Goal: Check status: Check status

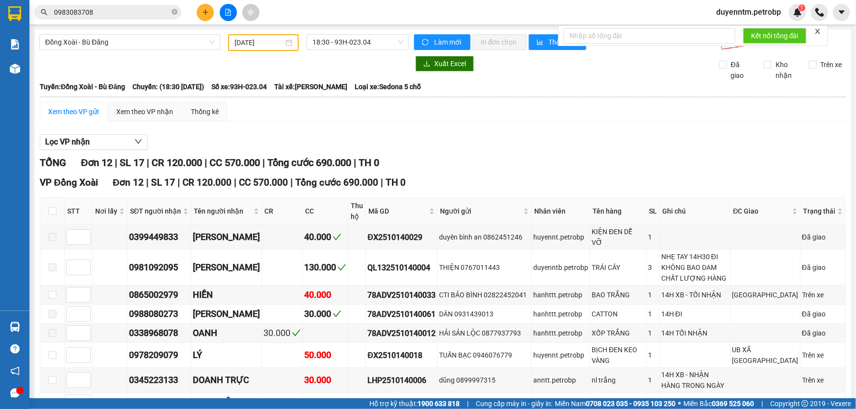
click at [517, 153] on div "Lọc VP nhận TỔNG Đơn 12 | SL 17 | CR 120.000 | CC 570.000 | Tổng cước 690.000 |…" at bounding box center [443, 340] width 806 height 423
click at [119, 39] on span "Đồng Xoài - Bù Đăng" at bounding box center [129, 42] width 169 height 15
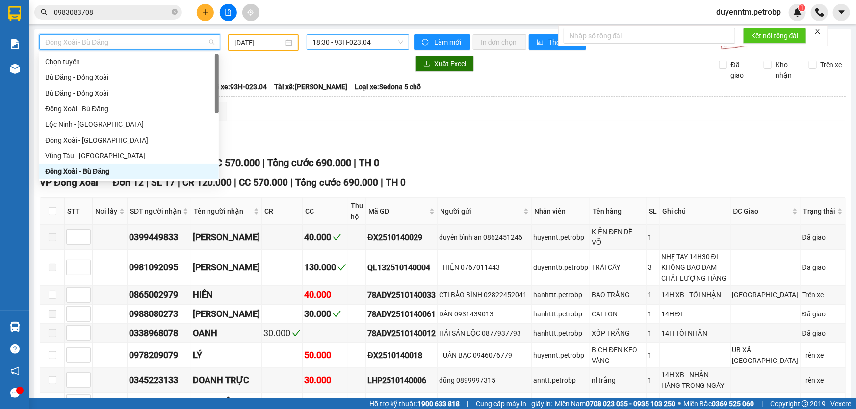
click at [342, 39] on span "18:30 - 93H-023.04" at bounding box center [357, 42] width 91 height 15
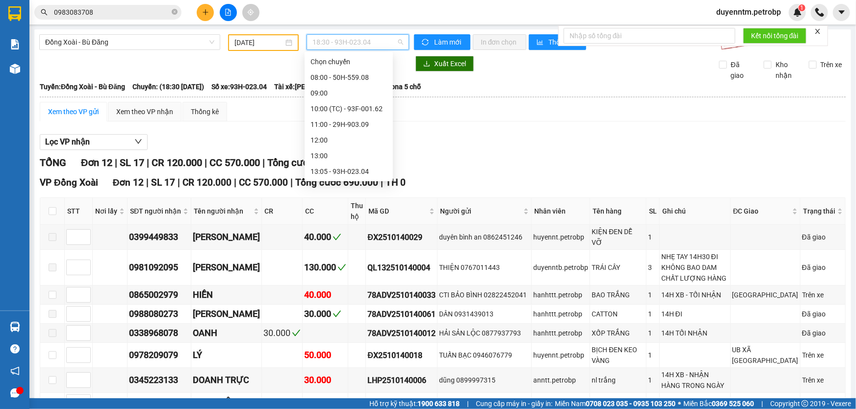
scroll to position [78, 0]
click at [333, 92] on div "13:05 - 93H-023.04" at bounding box center [348, 93] width 76 height 11
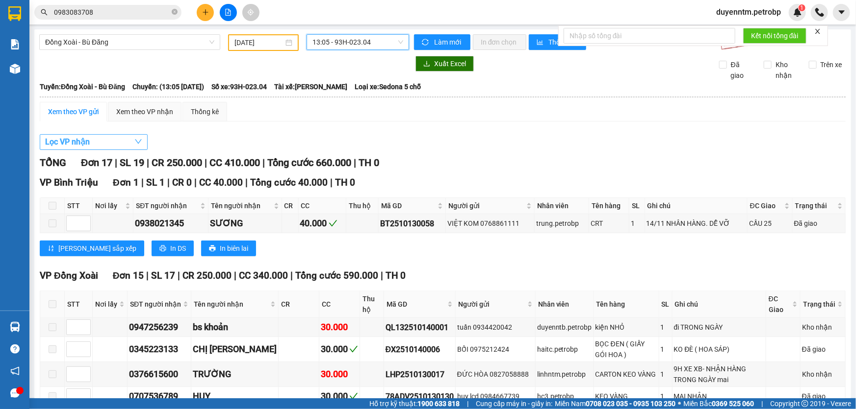
click at [106, 137] on button "Lọc VP nhận" at bounding box center [94, 142] width 108 height 16
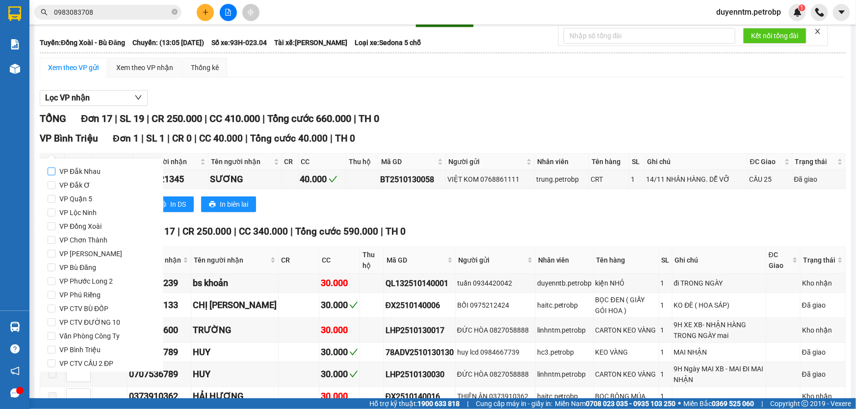
click at [100, 175] on span "VP Đắk Nhau" at bounding box center [79, 172] width 49 height 14
click at [55, 175] on input "VP Đắk Nhau" at bounding box center [52, 172] width 8 height 8
checkbox input "true"
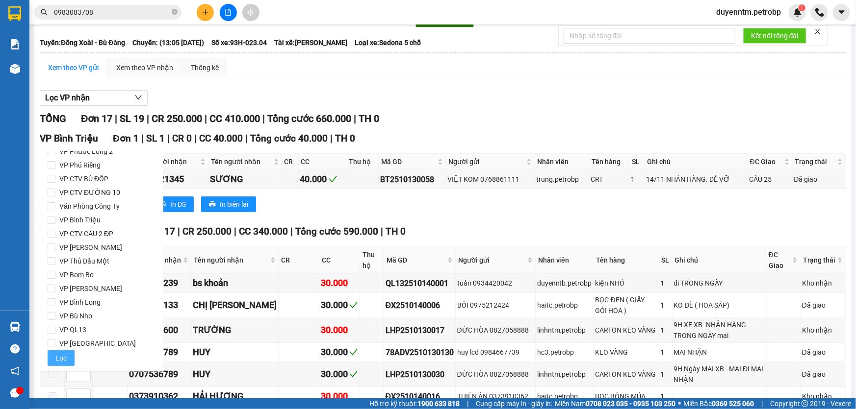
click at [67, 355] on button "Lọc" at bounding box center [61, 359] width 27 height 16
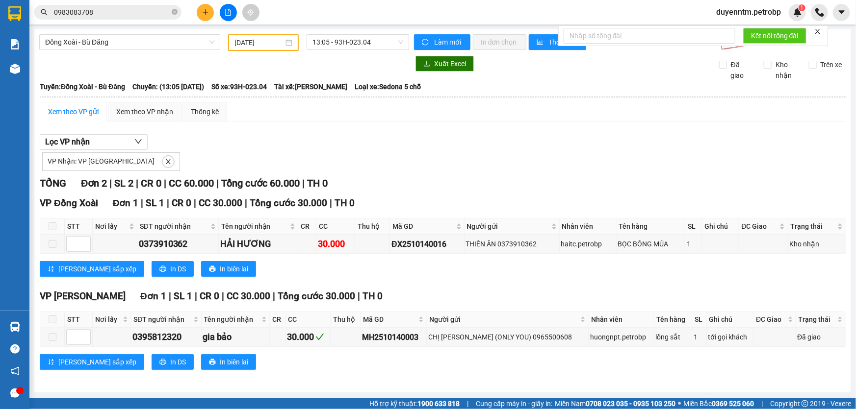
scroll to position [0, 0]
click at [421, 244] on div "ĐX2510140016" at bounding box center [426, 244] width 71 height 12
copy div "ĐX2510140016"
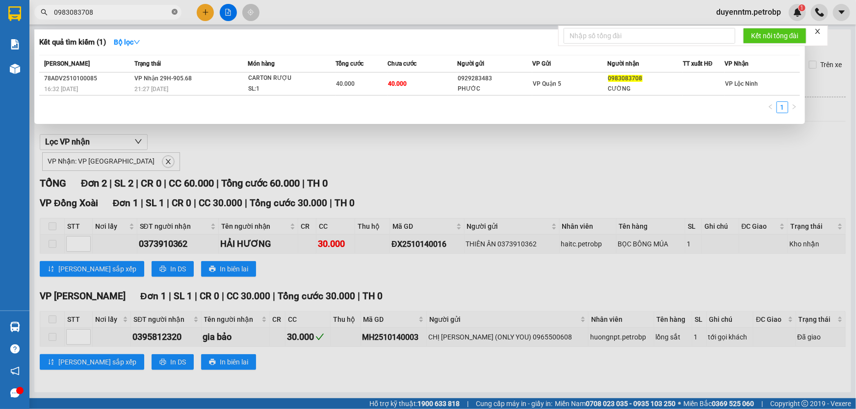
click at [174, 12] on icon "close-circle" at bounding box center [175, 12] width 6 height 6
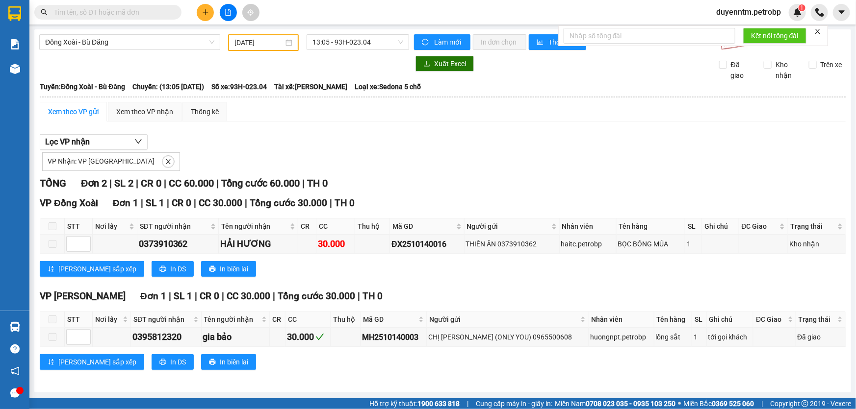
paste input "ĐX2510140016"
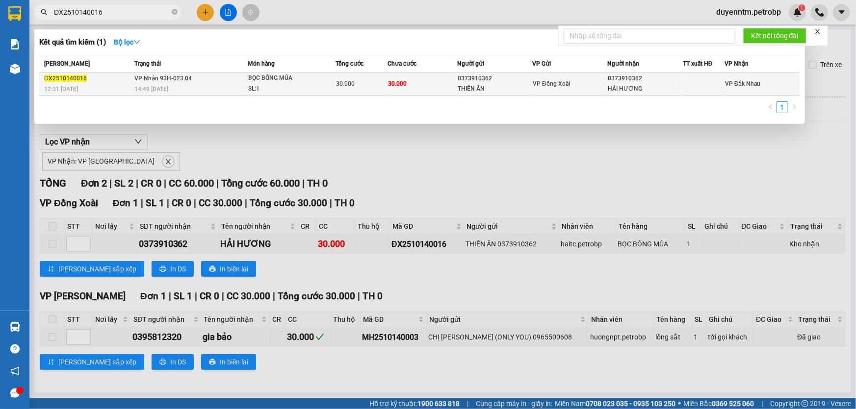
type input "ĐX2510140016"
click at [172, 77] on span "VP Nhận 93H-023.04" at bounding box center [162, 78] width 57 height 7
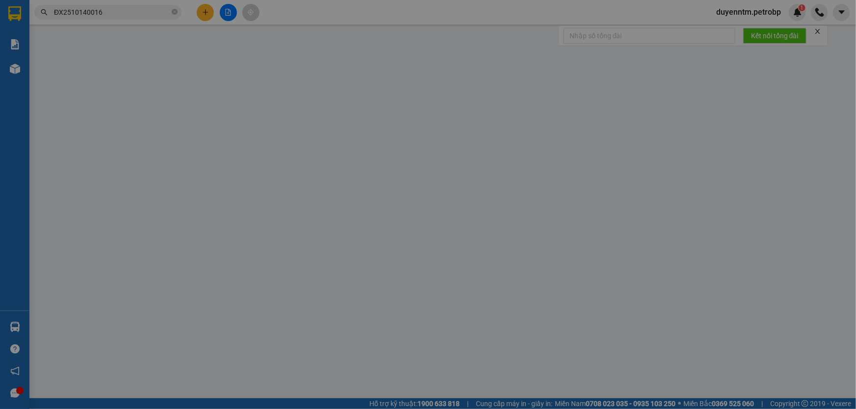
type input "0373910362"
type input "THIÊN ÂN"
type input "0373910362"
type input "HẢI HƯƠNG"
type input "30.000"
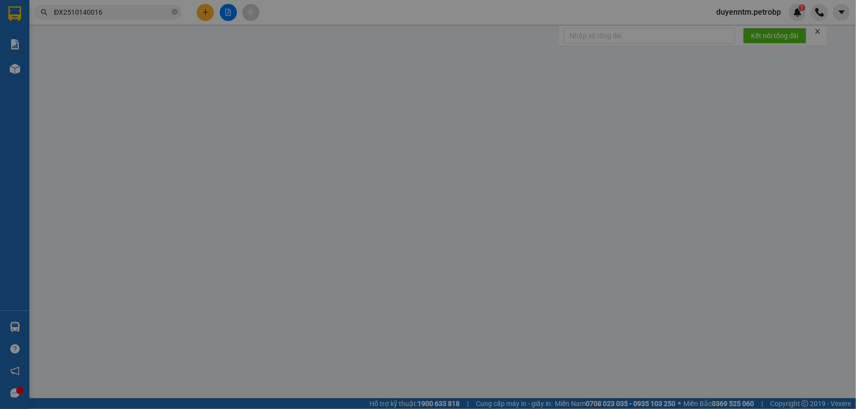
type input "30.000"
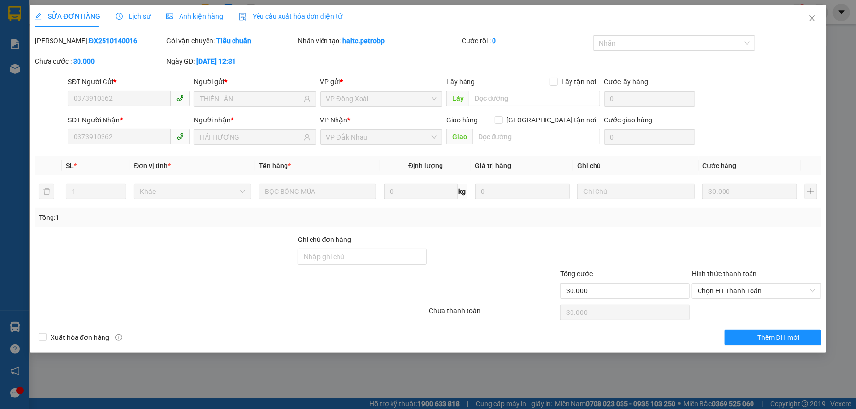
click at [128, 17] on span "Lịch sử" at bounding box center [133, 16] width 35 height 8
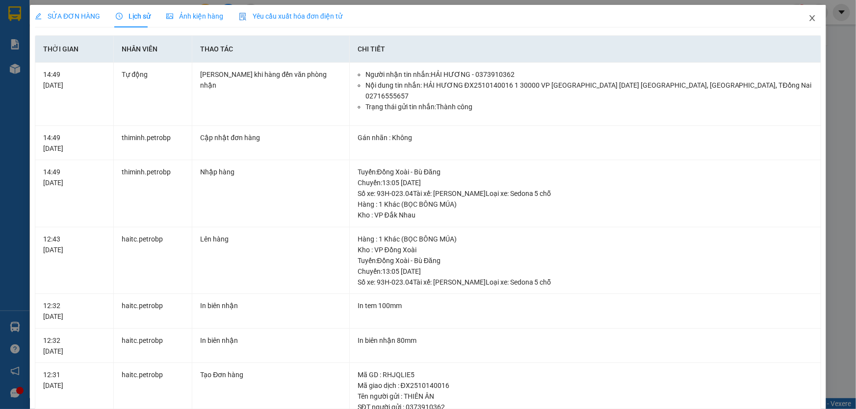
click at [808, 18] on icon "close" at bounding box center [812, 18] width 8 height 8
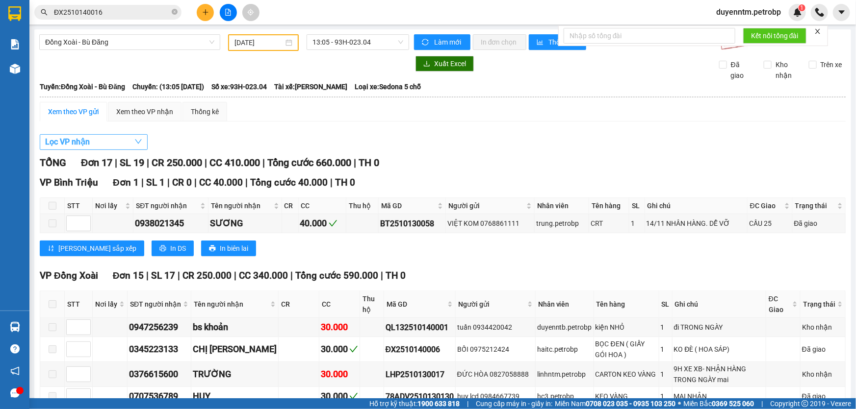
click at [77, 143] on span "Lọc VP nhận" at bounding box center [67, 142] width 45 height 12
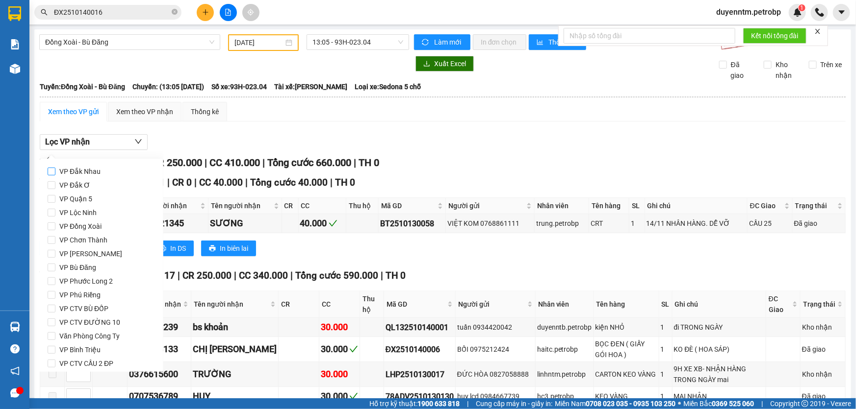
click at [78, 171] on span "VP Đắk Nhau" at bounding box center [79, 172] width 49 height 14
click at [55, 171] on input "VP Đắk Nhau" at bounding box center [52, 172] width 8 height 8
checkbox input "true"
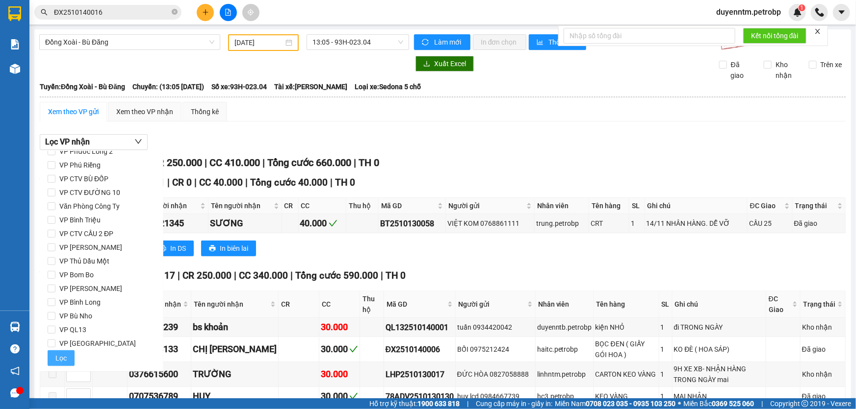
click at [56, 358] on span "Lọc" at bounding box center [60, 358] width 11 height 11
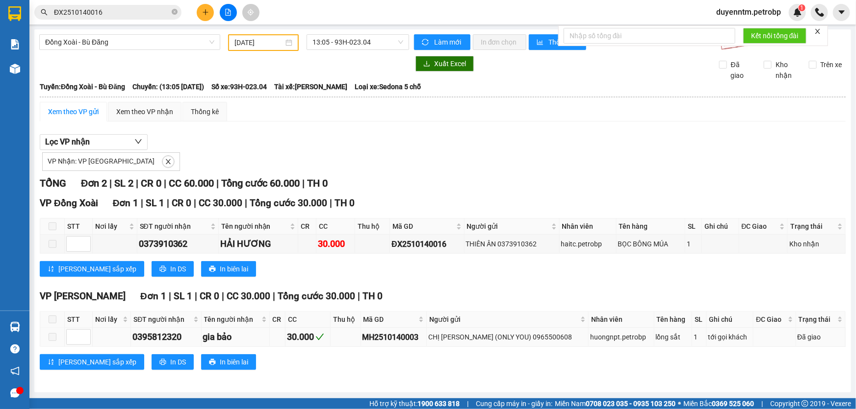
click at [420, 335] on div "MH2510140003" at bounding box center [393, 337] width 62 height 12
copy div "MH2510140003"
click at [177, 12] on icon "close-circle" at bounding box center [175, 12] width 6 height 6
paste input "MH2510140003"
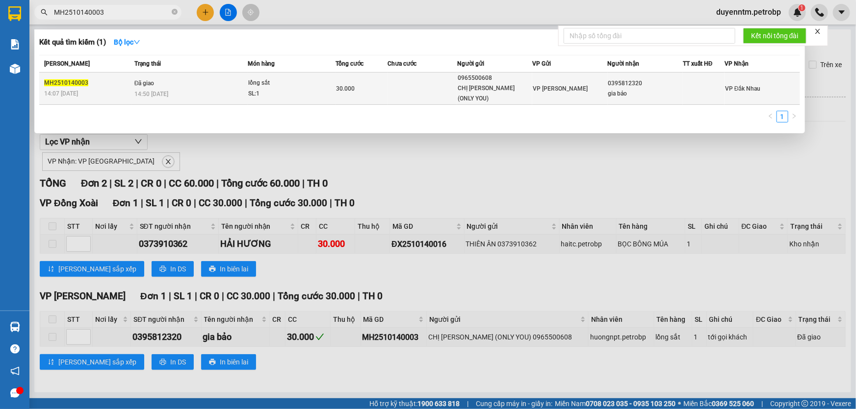
type input "MH2510140003"
click at [147, 80] on span "Đã giao" at bounding box center [144, 83] width 20 height 7
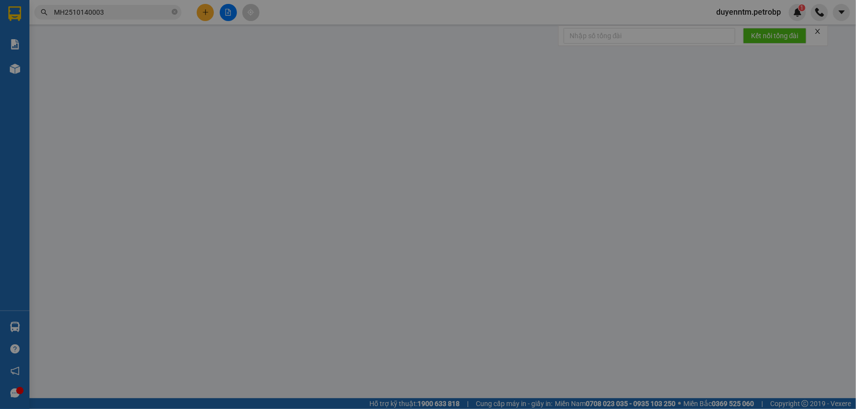
type input "0965500608"
type input "CHỊ [PERSON_NAME] (ONLY YOU)"
type input "0395812320"
type input "gia bảo"
type input "30.000"
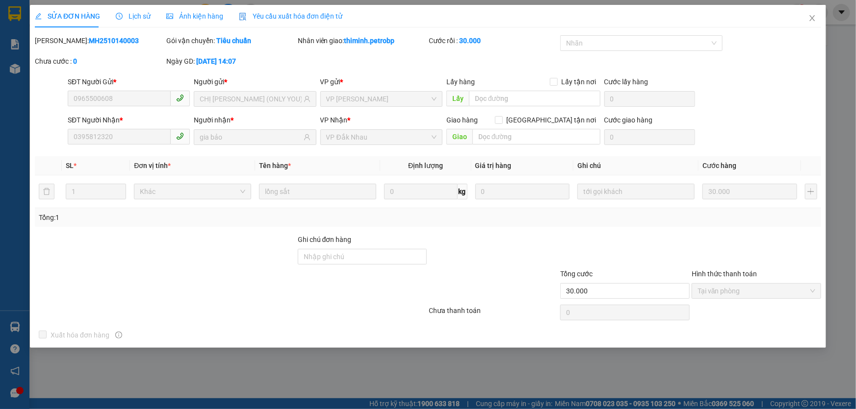
click at [127, 14] on span "Lịch sử" at bounding box center [133, 16] width 35 height 8
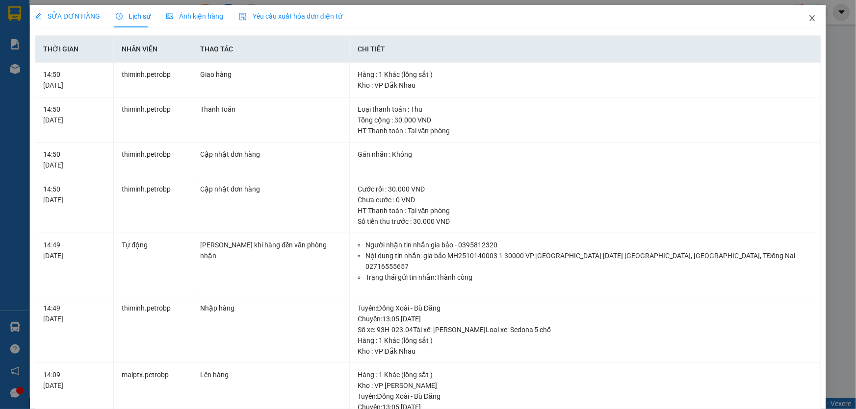
click at [809, 19] on icon "close" at bounding box center [812, 18] width 8 height 8
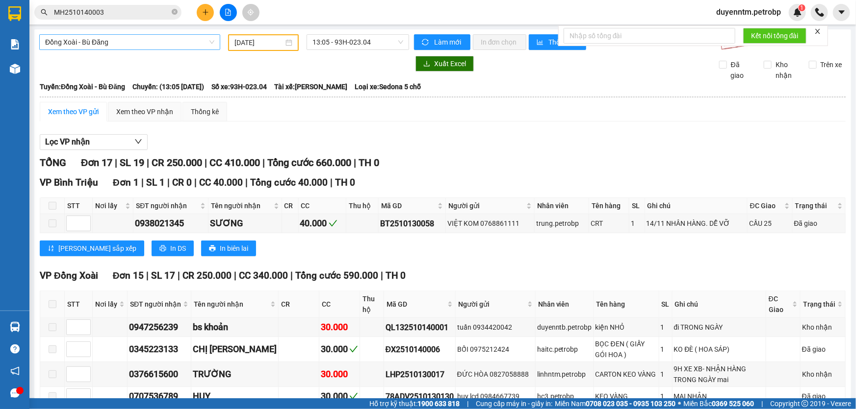
click at [117, 40] on span "Đồng Xoài - Bù Đăng" at bounding box center [129, 42] width 169 height 15
click at [261, 68] on div at bounding box center [224, 64] width 370 height 16
click at [157, 114] on div "Xem theo VP nhận" at bounding box center [144, 111] width 57 height 11
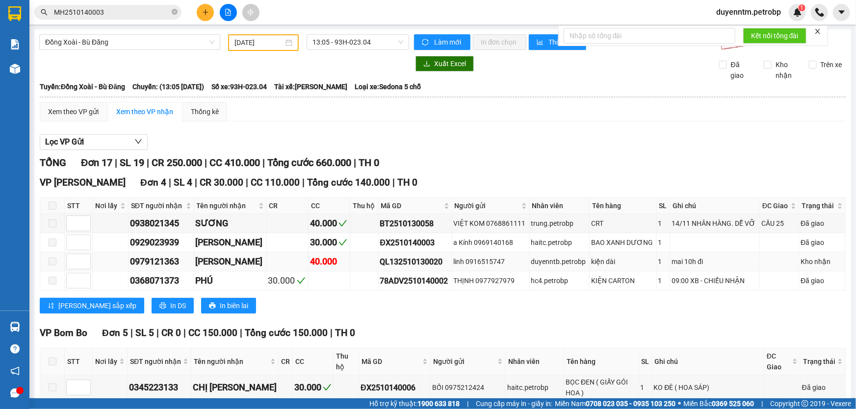
click at [412, 261] on div "QL132510130020" at bounding box center [415, 262] width 70 height 12
click at [130, 37] on span "Đồng Xoài - Bù Đăng" at bounding box center [129, 42] width 169 height 15
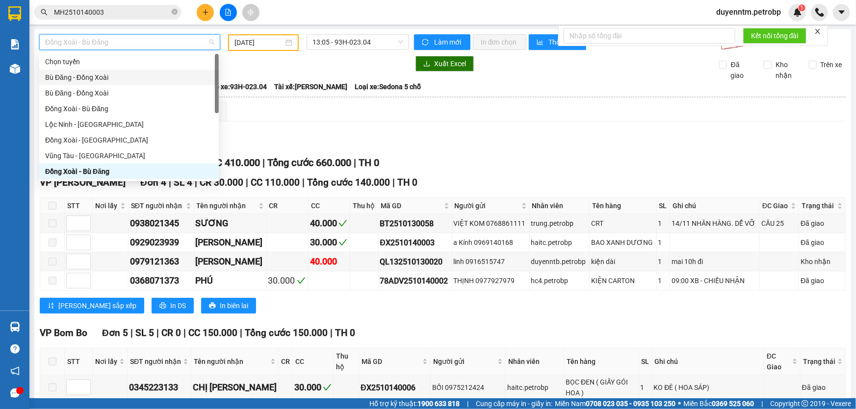
click at [79, 79] on div "Bù Đăng - Đồng Xoài" at bounding box center [129, 77] width 168 height 11
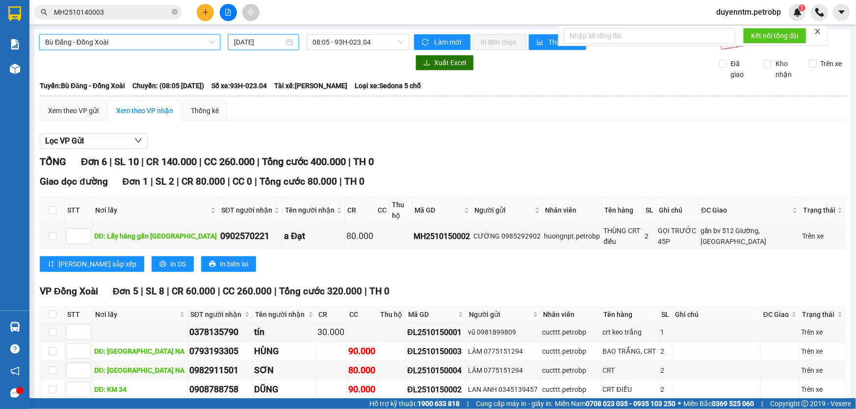
click at [244, 42] on input "[DATE]" at bounding box center [259, 42] width 50 height 11
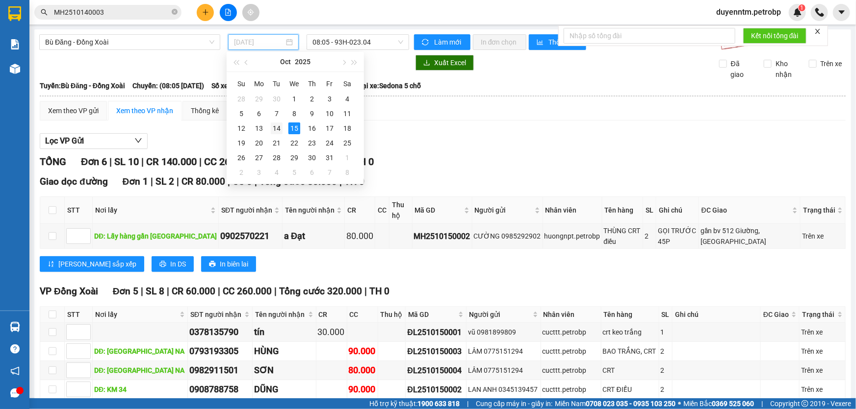
click at [278, 128] on div "14" at bounding box center [277, 129] width 12 height 12
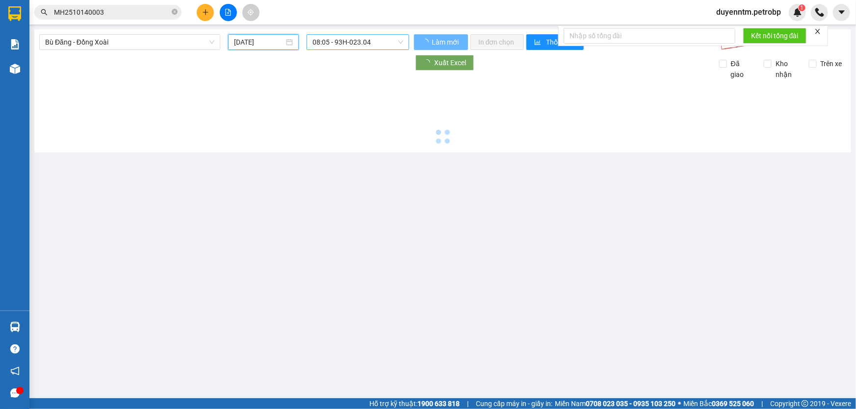
type input "[DATE]"
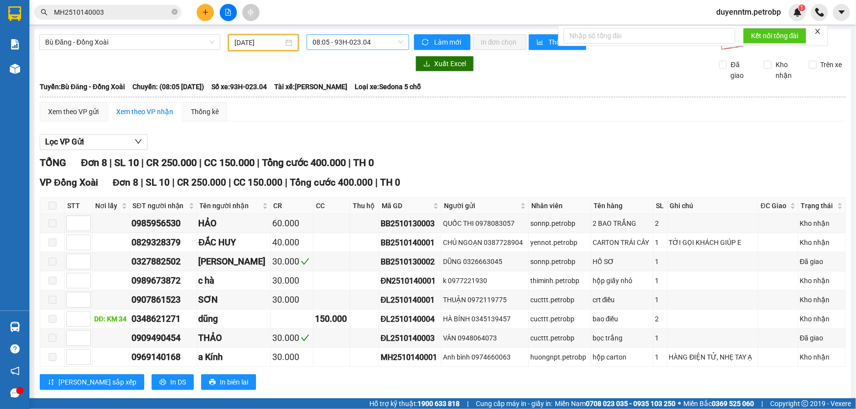
click at [319, 40] on span "08:05 - 93H-023.04" at bounding box center [357, 42] width 91 height 15
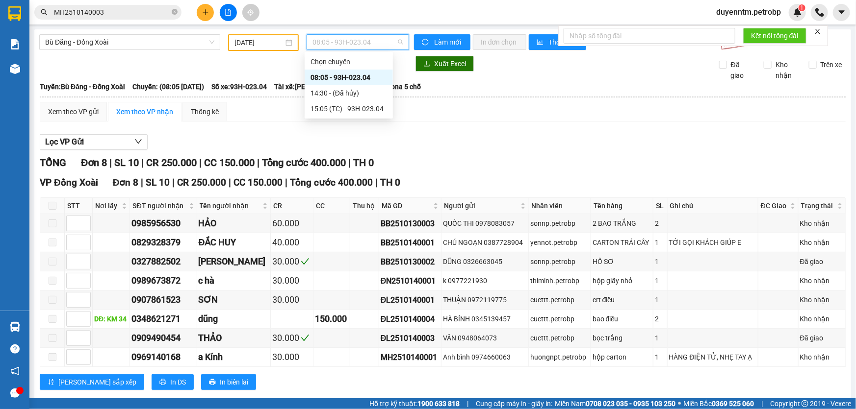
click at [333, 78] on div "08:05 - 93H-023.04" at bounding box center [348, 77] width 76 height 11
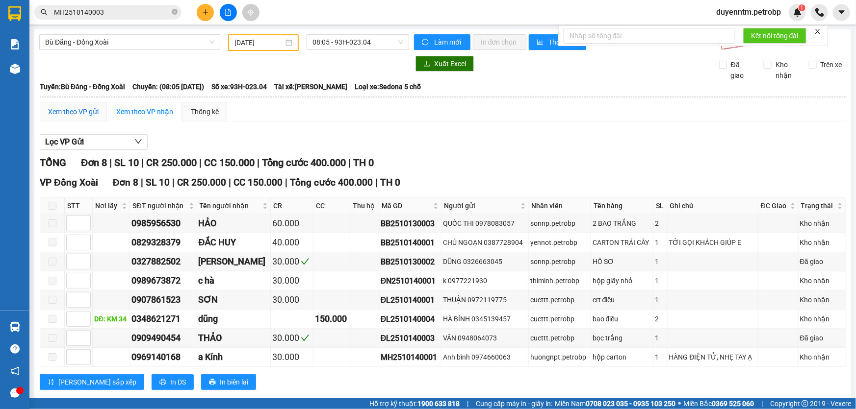
click at [85, 110] on div "Xem theo VP gửi" at bounding box center [73, 111] width 51 height 11
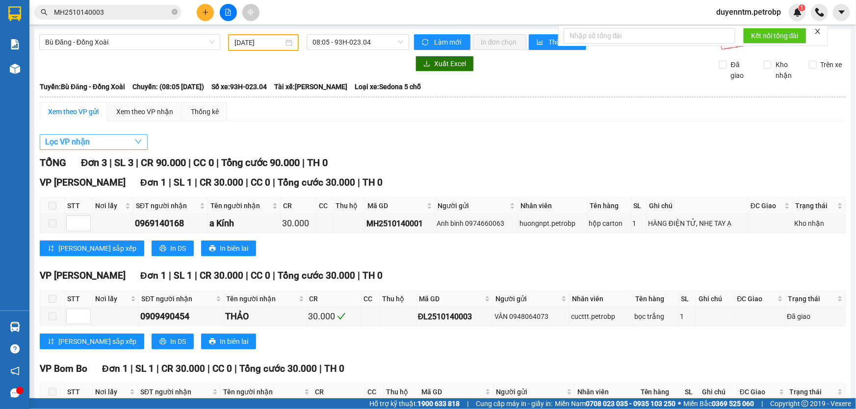
click at [93, 147] on button "Lọc VP nhận" at bounding box center [94, 142] width 108 height 16
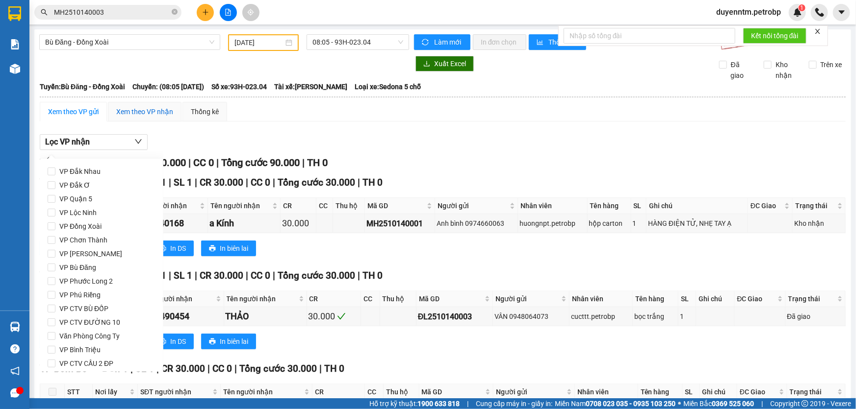
click at [160, 113] on div "Xem theo VP nhận" at bounding box center [144, 111] width 57 height 11
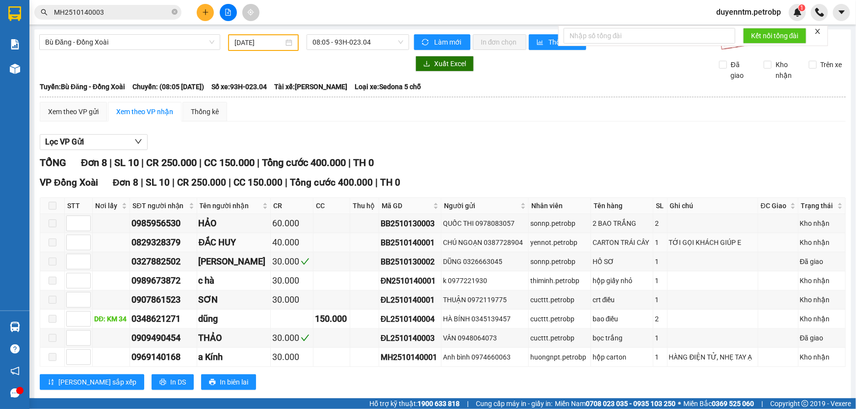
scroll to position [17, 0]
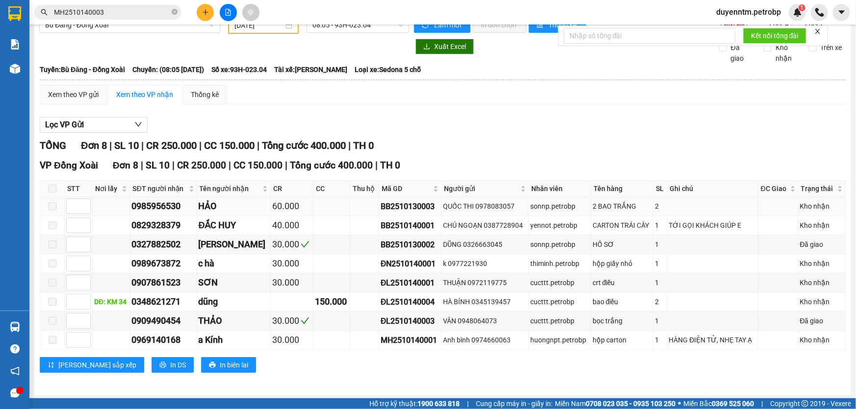
click at [392, 203] on div "BB2510130003" at bounding box center [410, 207] width 59 height 12
drag, startPoint x: 392, startPoint y: 203, endPoint x: 380, endPoint y: 260, distance: 58.8
click at [381, 260] on div "ĐN2510140001" at bounding box center [410, 264] width 59 height 12
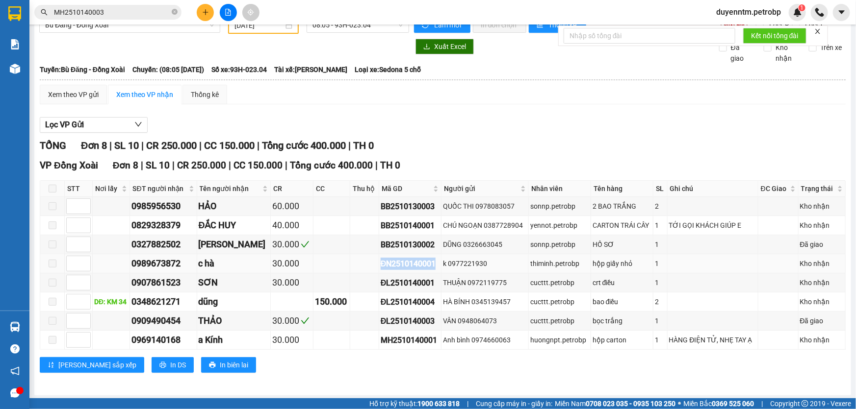
copy div "ĐN2510140001"
click at [175, 11] on icon "close-circle" at bounding box center [175, 12] width 6 height 6
paste input "ĐN2510140001"
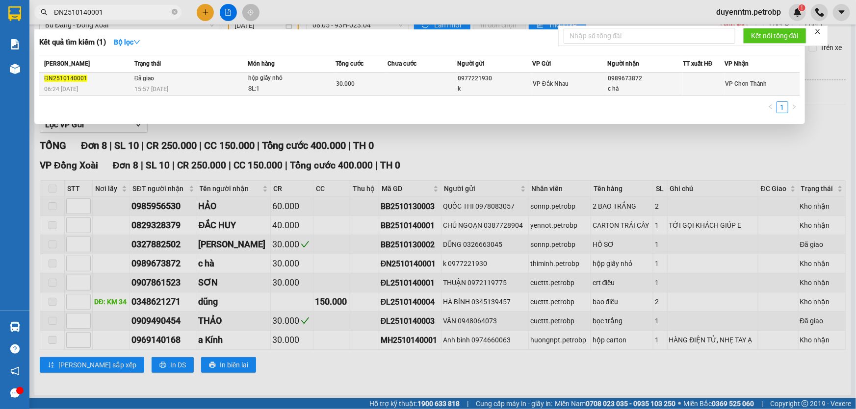
type input "ĐN2510140001"
click at [151, 78] on span "Đã giao" at bounding box center [144, 78] width 20 height 7
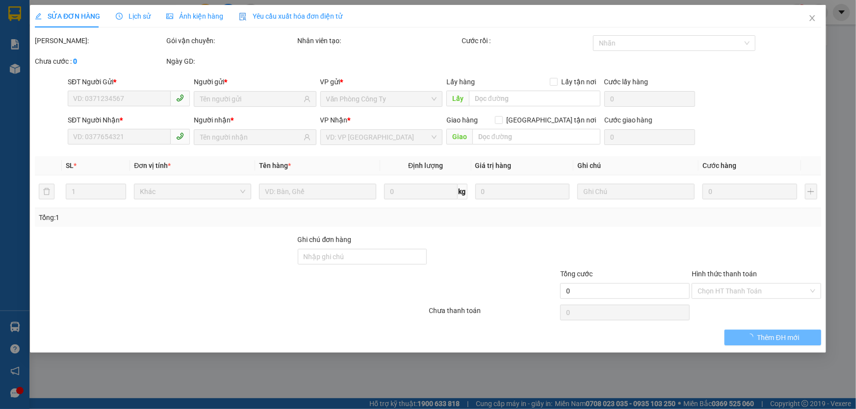
type input "0977221930"
type input "k"
type input "0989673872"
type input "c hà"
type input "30.000"
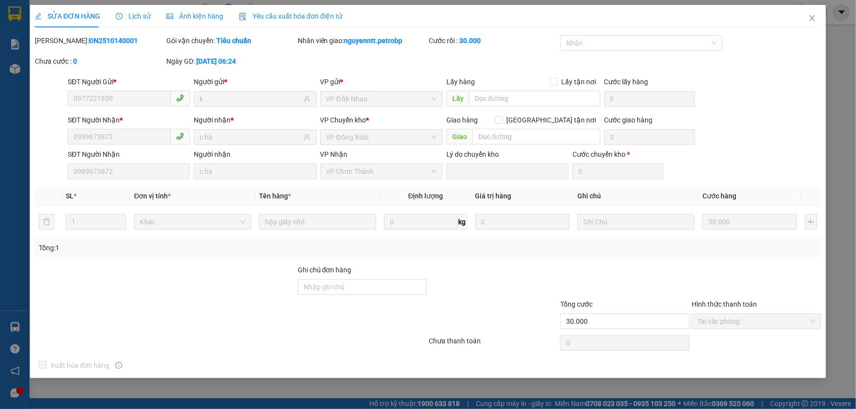
click at [140, 18] on span "Lịch sử" at bounding box center [133, 16] width 35 height 8
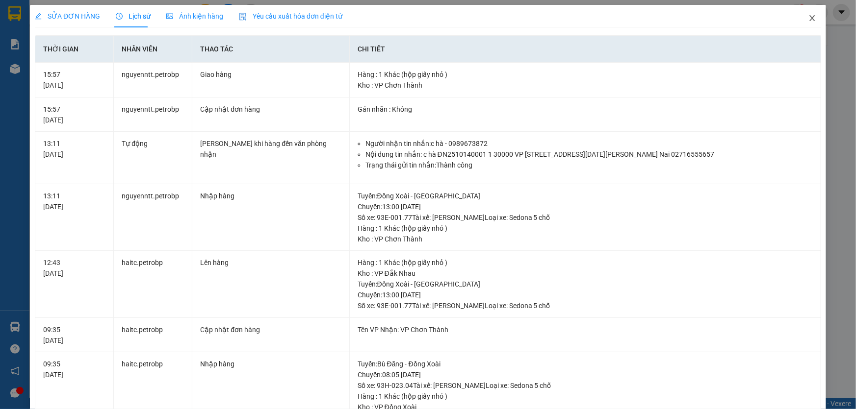
click at [808, 17] on icon "close" at bounding box center [812, 18] width 8 height 8
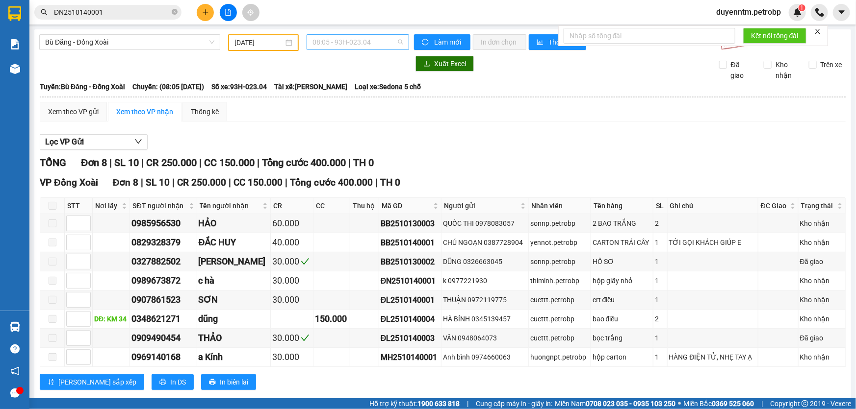
click at [339, 43] on span "08:05 - 93H-023.04" at bounding box center [357, 42] width 91 height 15
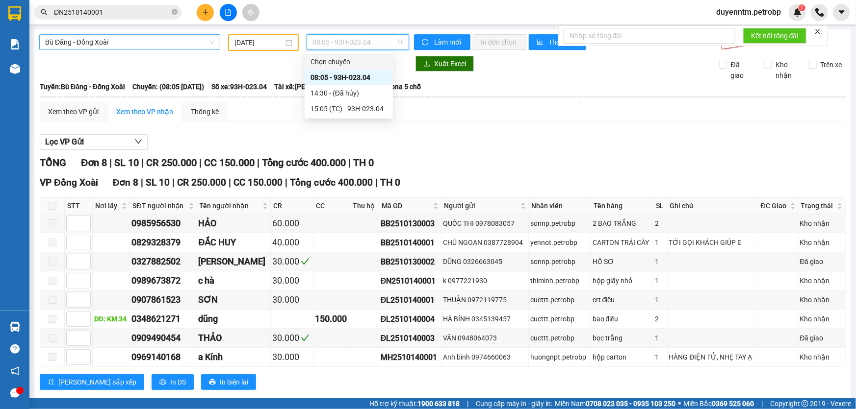
click at [83, 35] on span "Bù Đăng - Đồng Xoài" at bounding box center [129, 42] width 169 height 15
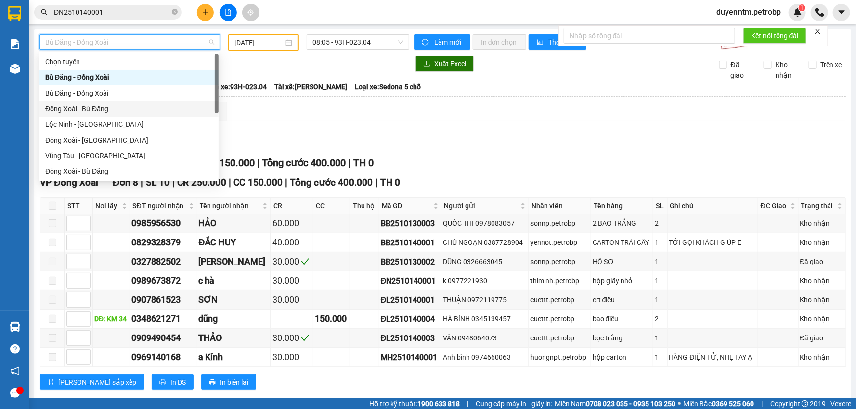
click at [80, 110] on div "Đồng Xoài - Bù Đăng" at bounding box center [129, 108] width 168 height 11
type input "[DATE]"
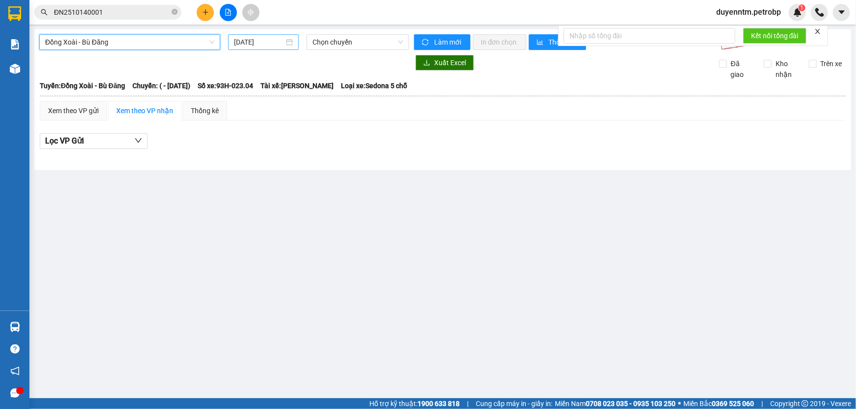
click at [236, 42] on input "[DATE]" at bounding box center [259, 42] width 50 height 11
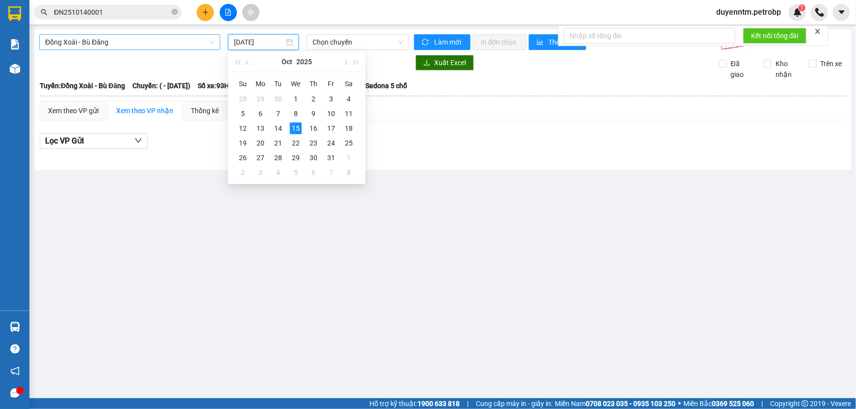
click at [166, 35] on span "Đồng Xoài - Bù Đăng" at bounding box center [129, 42] width 169 height 15
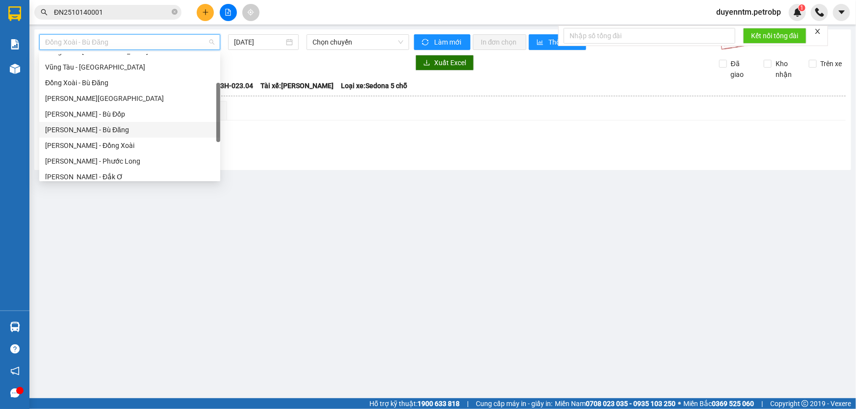
scroll to position [44, 0]
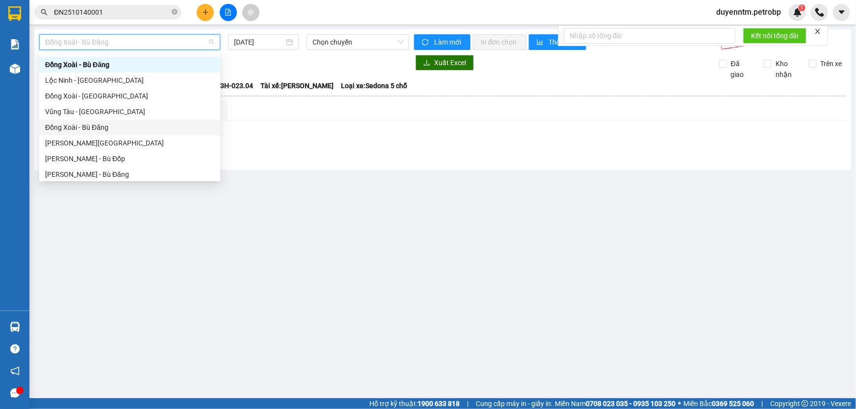
click at [93, 128] on div "Đồng Xoài - Bù Đăng" at bounding box center [129, 127] width 169 height 11
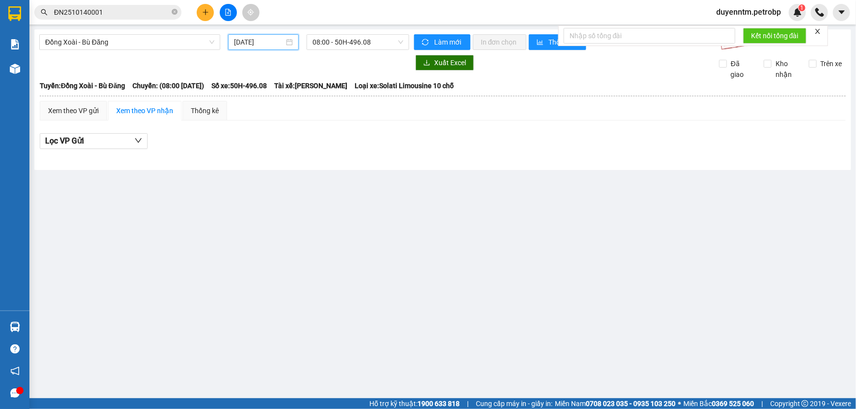
click at [238, 41] on input "[DATE]" at bounding box center [259, 42] width 50 height 11
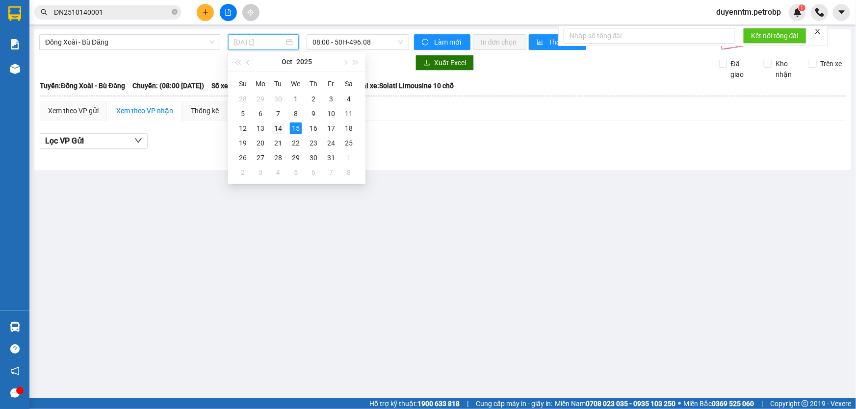
click at [277, 129] on div "14" at bounding box center [278, 129] width 12 height 12
type input "[DATE]"
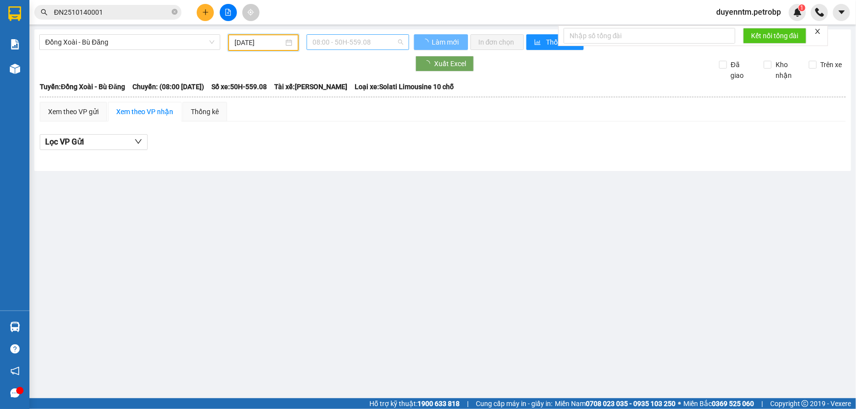
click at [327, 44] on span "08:00 - 50H-559.08" at bounding box center [357, 42] width 91 height 15
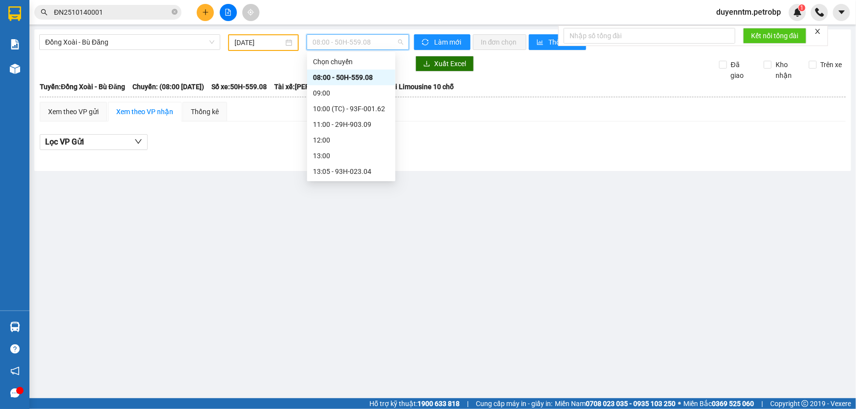
scroll to position [44, 0]
click at [345, 132] on div "13:05 - 93H-023.04" at bounding box center [351, 127] width 76 height 11
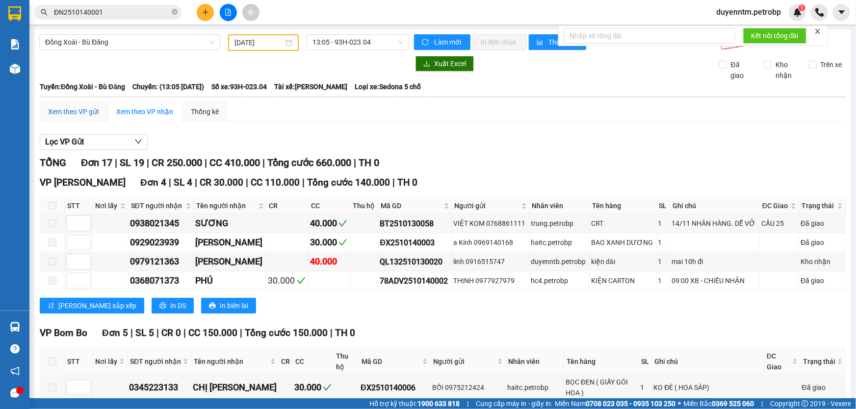
click at [90, 112] on div "Xem theo VP gửi" at bounding box center [73, 111] width 51 height 11
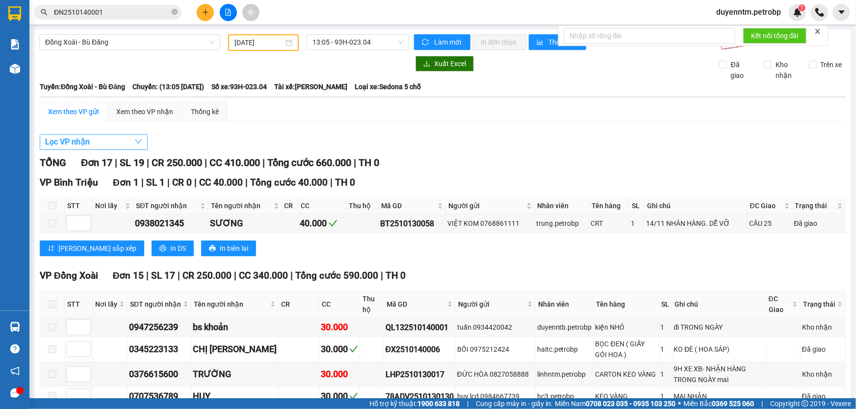
click at [83, 142] on span "Lọc VP nhận" at bounding box center [67, 142] width 45 height 12
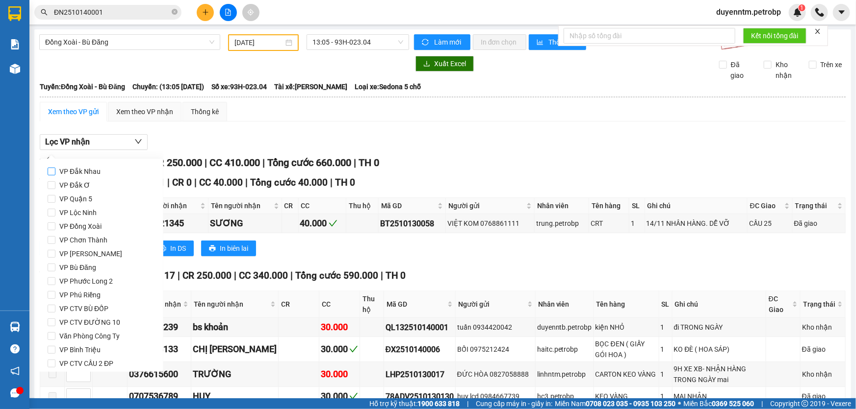
click at [96, 172] on span "VP Đắk Nhau" at bounding box center [79, 172] width 49 height 14
click at [55, 172] on input "VP Đắk Nhau" at bounding box center [52, 172] width 8 height 8
checkbox input "true"
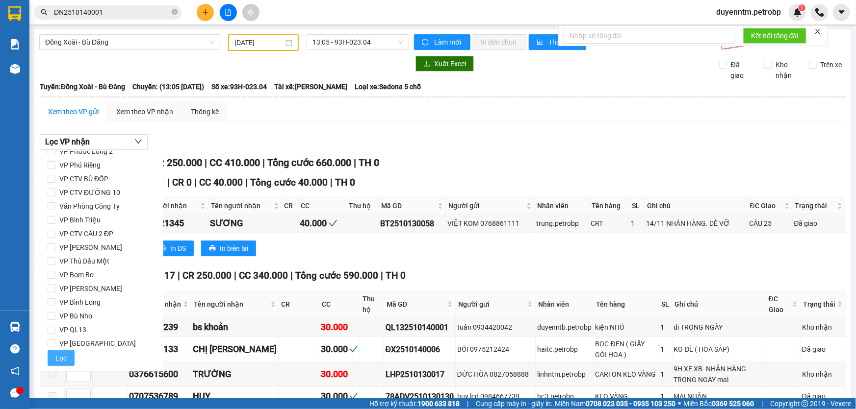
click at [63, 356] on span "Lọc" at bounding box center [60, 358] width 11 height 11
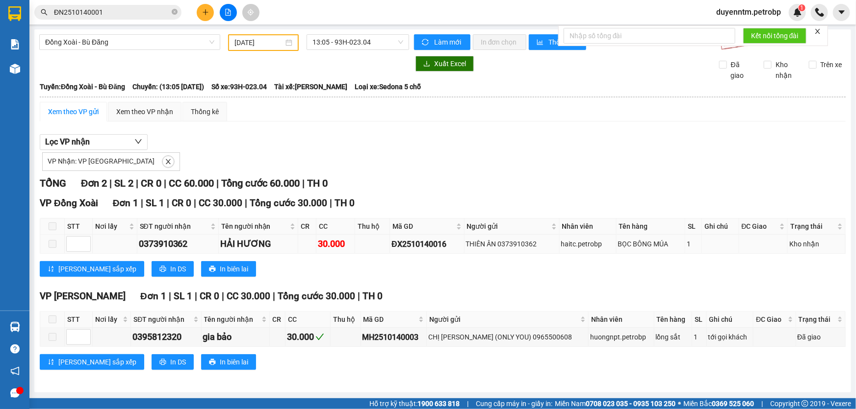
click at [411, 240] on div "ĐX2510140016" at bounding box center [426, 244] width 71 height 12
copy div "ĐX2510140016"
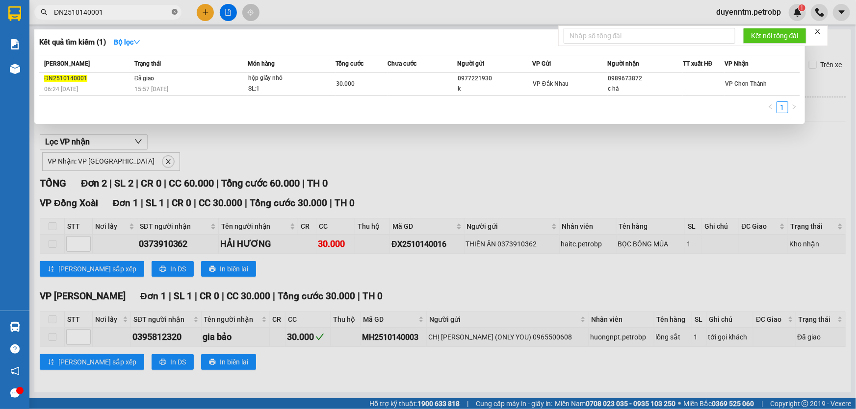
click at [172, 14] on icon "close-circle" at bounding box center [175, 12] width 6 height 6
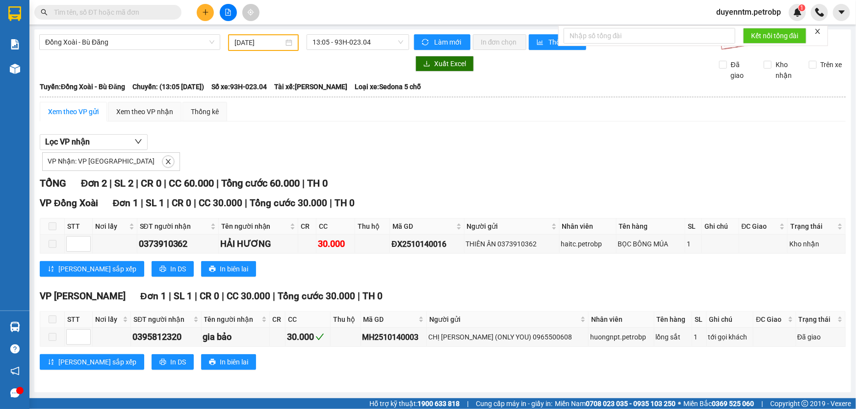
paste input "ĐX2510140016"
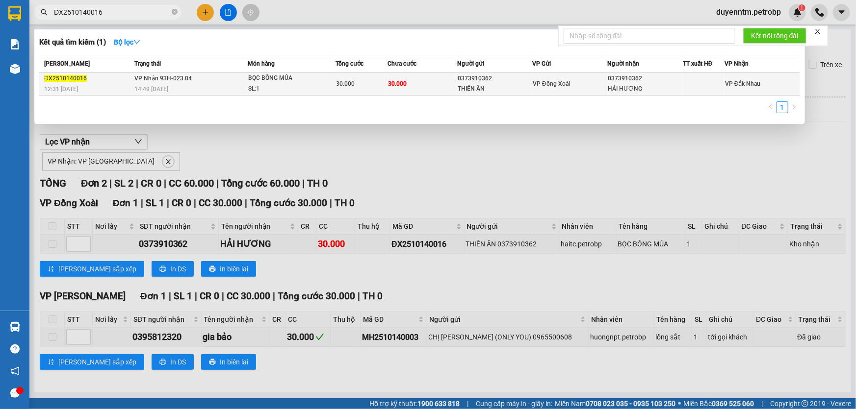
type input "ĐX2510140016"
click at [148, 76] on span "VP Nhận 93H-023.04" at bounding box center [162, 78] width 57 height 7
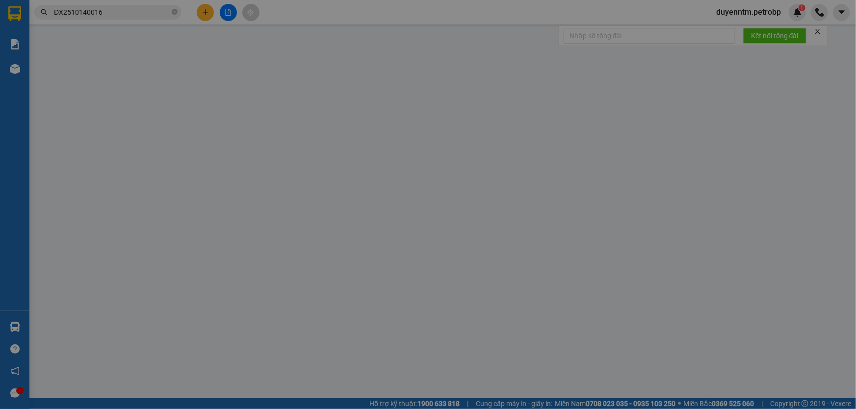
type input "0373910362"
type input "THIÊN ÂN"
type input "0373910362"
type input "HẢI HƯƠNG"
type input "30.000"
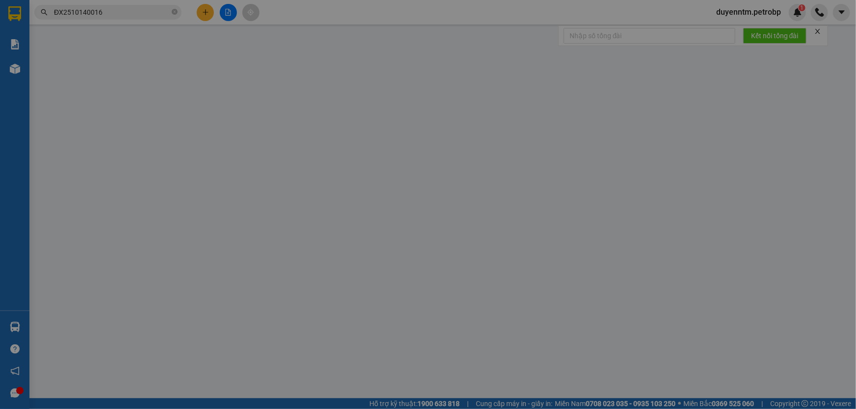
type input "30.000"
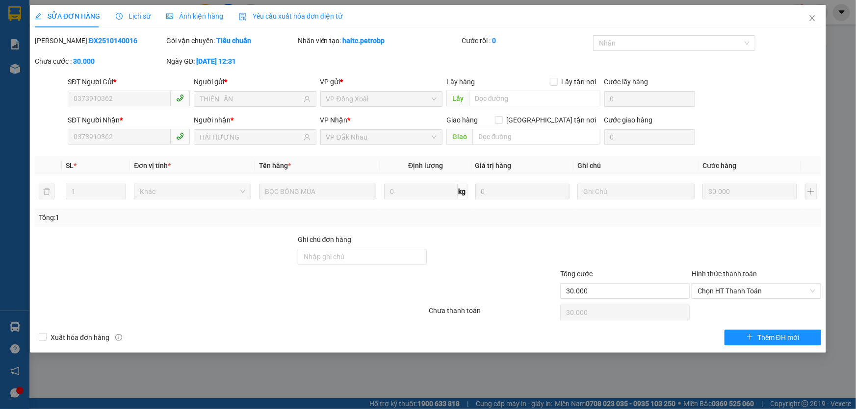
click at [135, 13] on span "Lịch sử" at bounding box center [133, 16] width 35 height 8
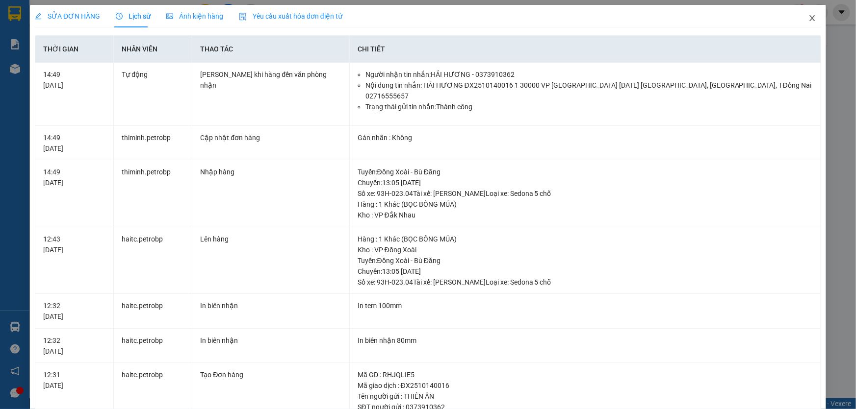
click at [808, 18] on icon "close" at bounding box center [812, 18] width 8 height 8
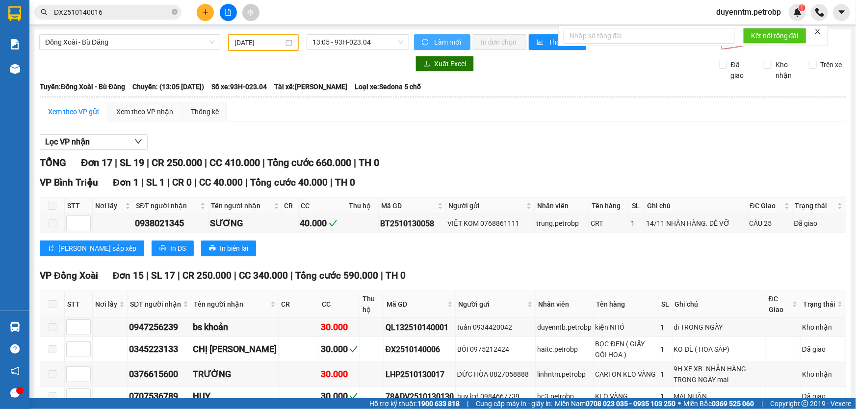
click at [434, 37] on span "Làm mới" at bounding box center [448, 42] width 28 height 11
drag, startPoint x: 101, startPoint y: 139, endPoint x: 101, endPoint y: 153, distance: 14.2
click at [101, 140] on button "Lọc VP nhận" at bounding box center [94, 142] width 108 height 16
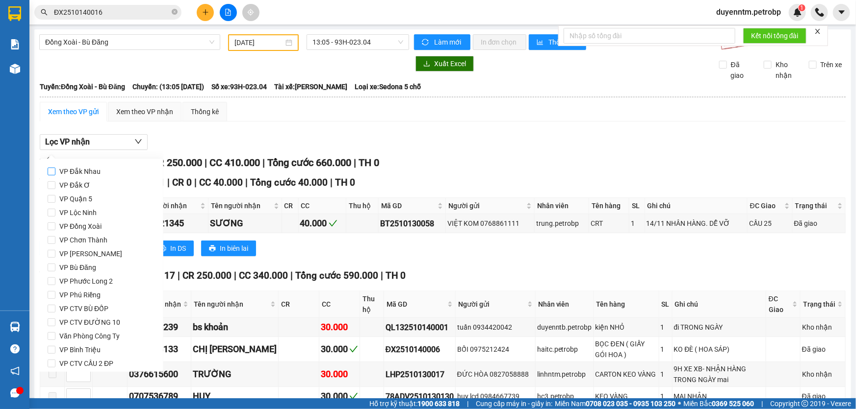
click at [97, 172] on span "VP Đắk Nhau" at bounding box center [79, 172] width 49 height 14
click at [55, 172] on input "VP Đắk Nhau" at bounding box center [52, 172] width 8 height 8
checkbox input "true"
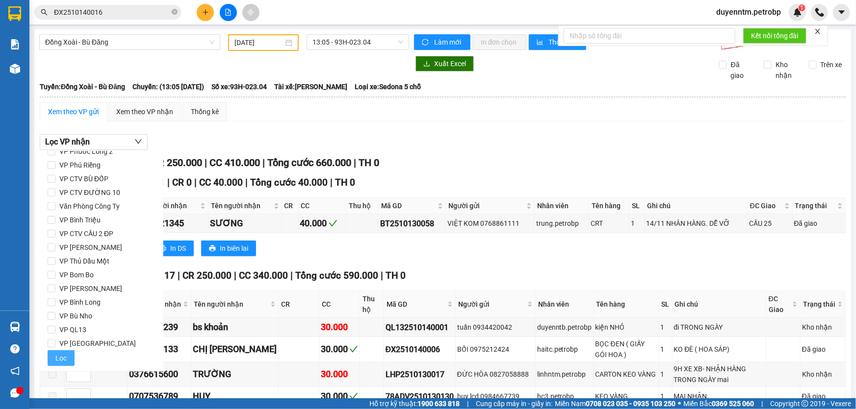
click at [60, 362] on span "Lọc" at bounding box center [60, 358] width 11 height 11
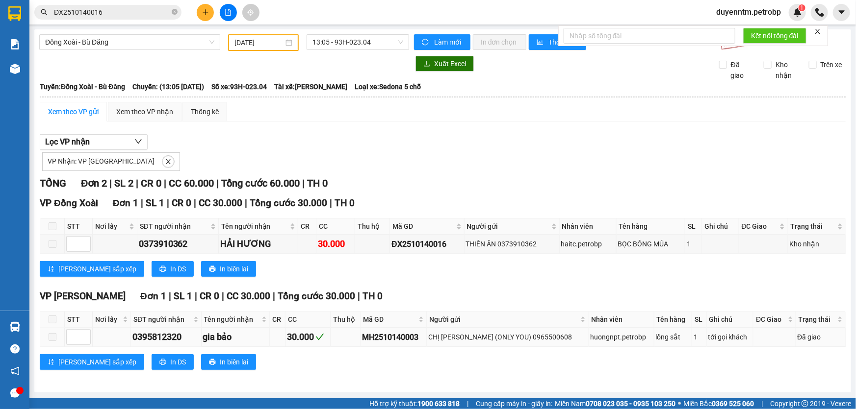
click at [418, 335] on div "MH2510140003" at bounding box center [393, 337] width 62 height 12
copy div "MH2510140003"
click at [173, 10] on icon "close-circle" at bounding box center [175, 12] width 6 height 6
paste input "MH2510140003"
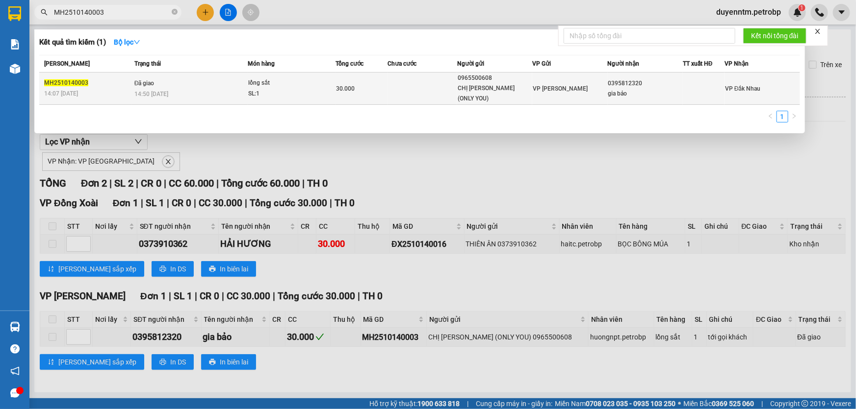
type input "MH2510140003"
click at [146, 80] on span "Đã giao" at bounding box center [144, 83] width 20 height 7
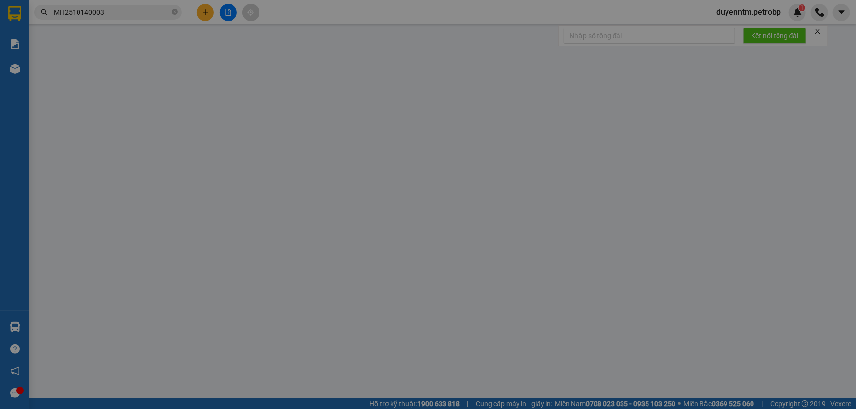
type input "0965500608"
type input "CHỊ [PERSON_NAME] (ONLY YOU)"
type input "0395812320"
type input "gia bảo"
type input "30.000"
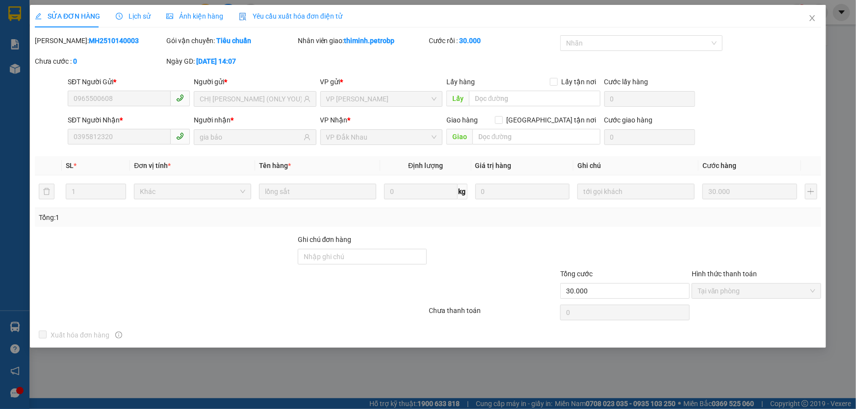
click at [139, 19] on span "Lịch sử" at bounding box center [133, 16] width 35 height 8
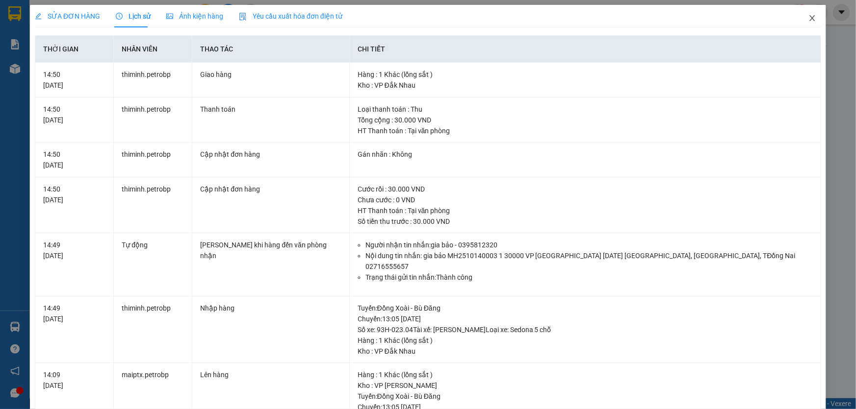
click at [808, 19] on icon "close" at bounding box center [812, 18] width 8 height 8
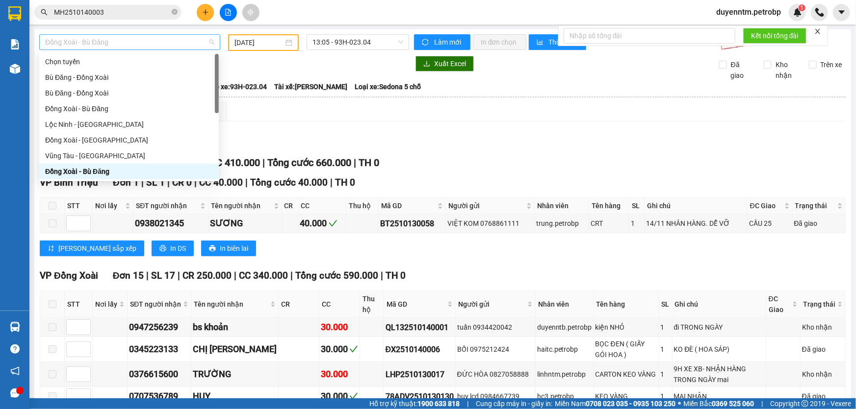
click at [139, 44] on span "Đồng Xoài - Bù Đăng" at bounding box center [129, 42] width 169 height 15
click at [262, 70] on div at bounding box center [224, 64] width 370 height 16
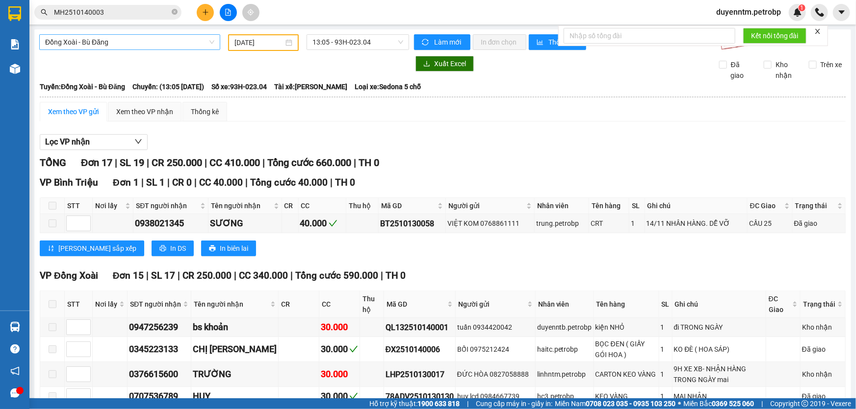
click at [90, 41] on span "Đồng Xoài - Bù Đăng" at bounding box center [129, 42] width 169 height 15
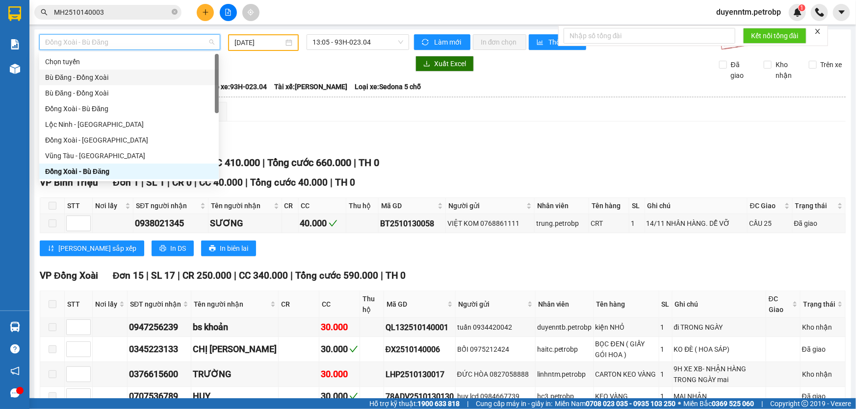
click at [81, 76] on div "Bù Đăng - Đồng Xoài" at bounding box center [129, 77] width 168 height 11
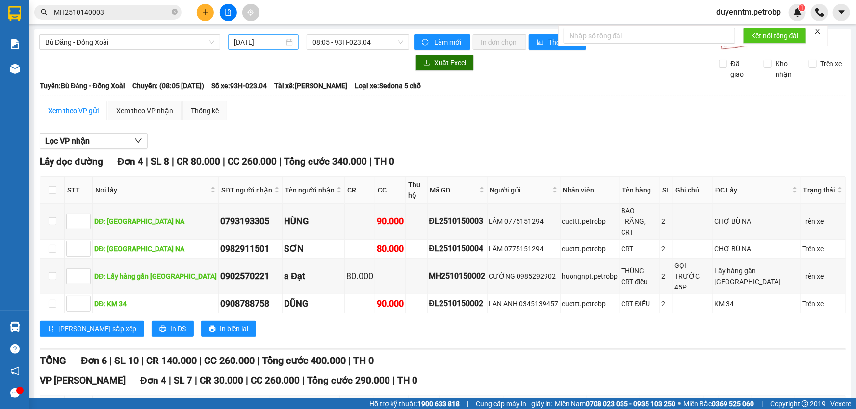
click at [231, 40] on div "[DATE]" at bounding box center [263, 42] width 71 height 16
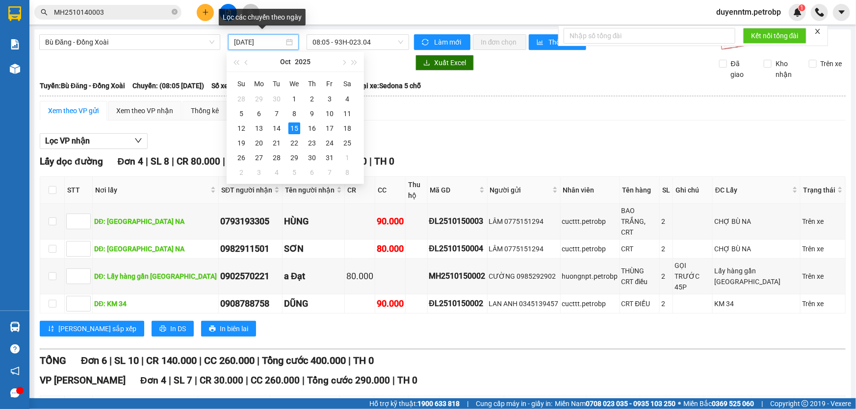
click at [235, 40] on input "[DATE]" at bounding box center [259, 42] width 50 height 11
click at [279, 126] on div "14" at bounding box center [277, 129] width 12 height 12
type input "[DATE]"
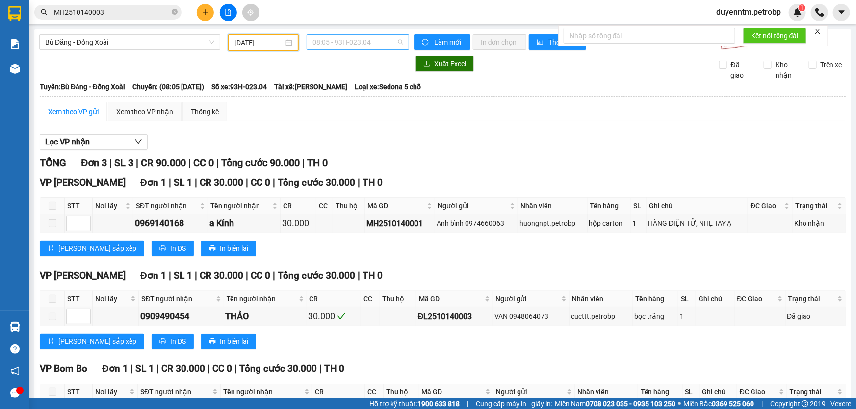
click at [342, 48] on span "08:05 - 93H-023.04" at bounding box center [357, 42] width 91 height 15
click at [143, 113] on div "Xem theo VP nhận" at bounding box center [144, 111] width 57 height 11
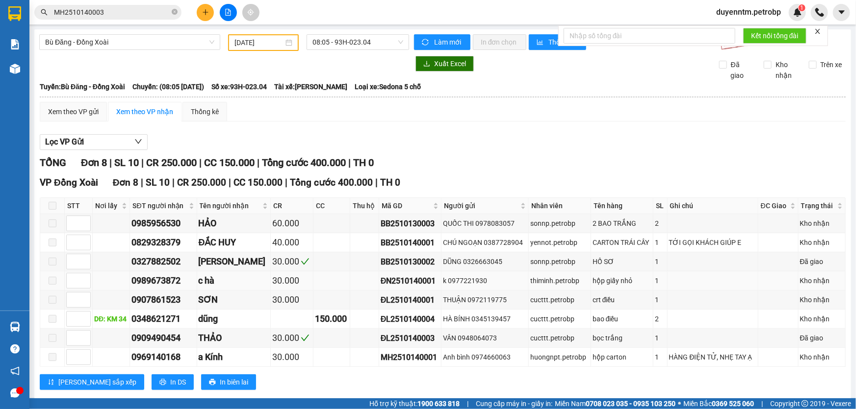
click at [393, 277] on div "ĐN2510140001" at bounding box center [410, 281] width 59 height 12
copy div "ĐN2510140001"
click at [327, 43] on span "08:05 - 93H-023.04" at bounding box center [357, 42] width 91 height 15
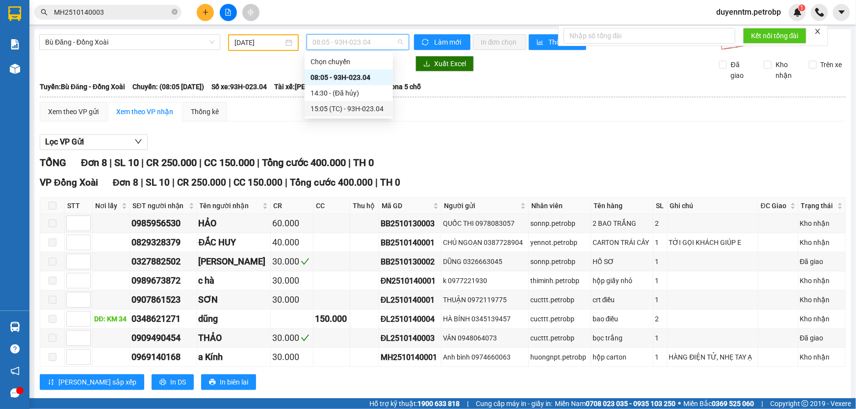
click at [330, 106] on div "15:05 (TC) - 93H-023.04" at bounding box center [348, 108] width 76 height 11
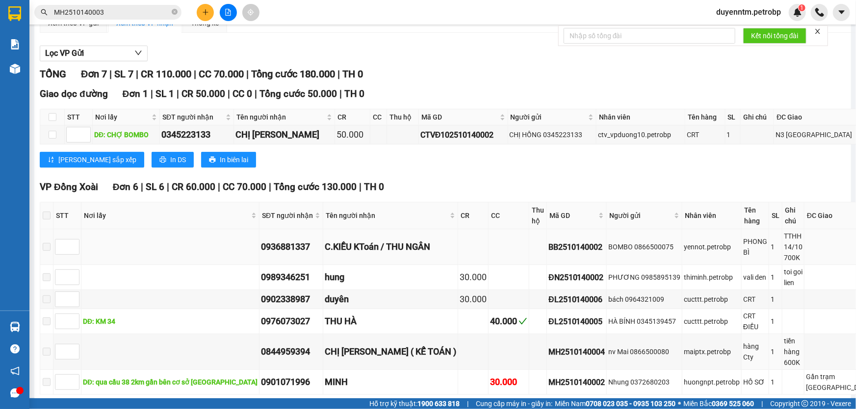
scroll to position [156, 0]
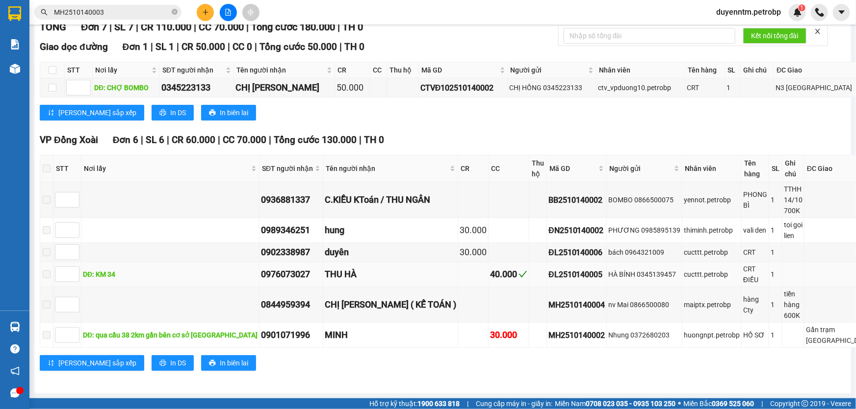
click at [548, 269] on div "ĐL2510140005" at bounding box center [576, 275] width 56 height 12
click at [548, 225] on div "ĐN2510140002" at bounding box center [576, 231] width 56 height 12
copy div "ĐN2510140002"
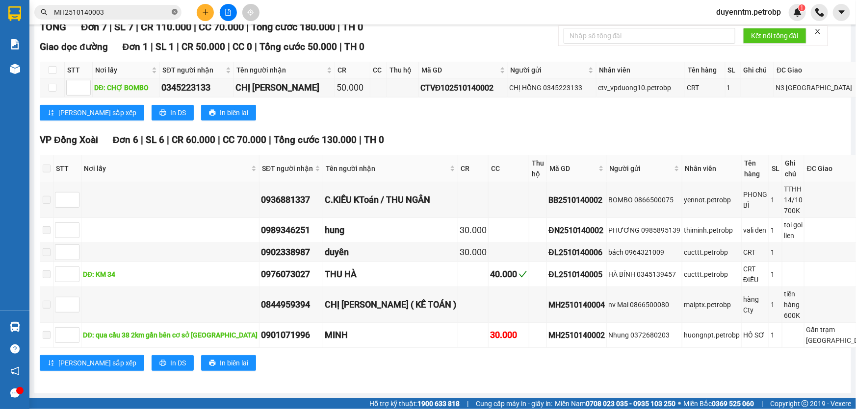
click at [177, 12] on icon "close-circle" at bounding box center [175, 12] width 6 height 6
paste input "ĐN2510140002"
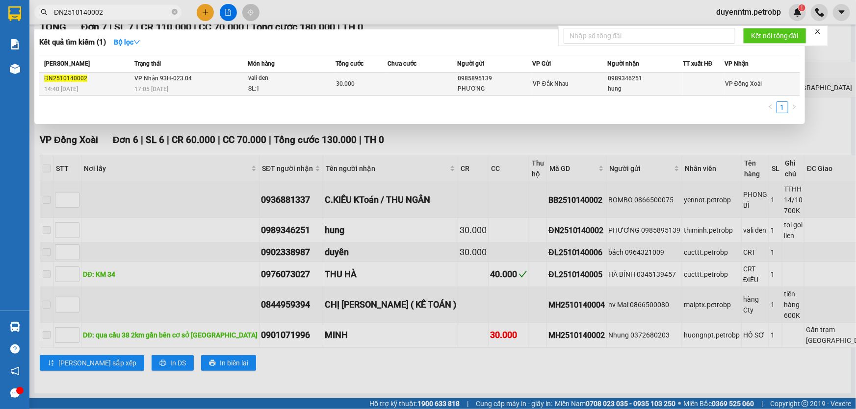
type input "ĐN2510140002"
click at [154, 79] on span "VP Nhận 93H-023.04" at bounding box center [162, 78] width 57 height 7
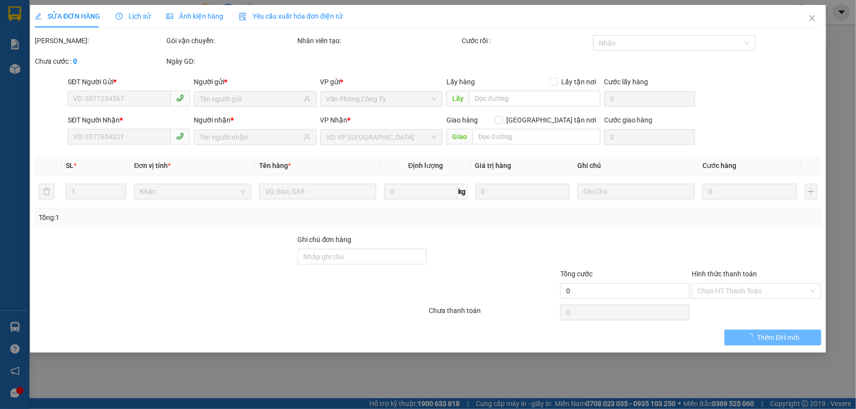
type input "0985895139"
type input "PHƯƠNG"
type input "0989346251"
type input "hung"
type input "30.000"
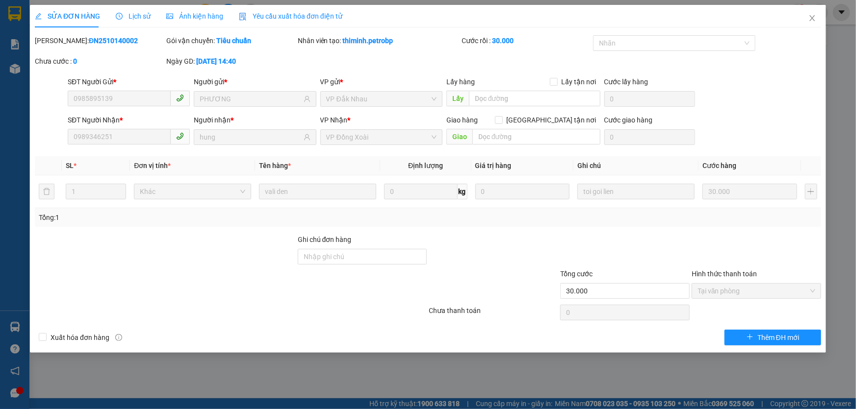
click at [136, 23] on div "Lịch sử" at bounding box center [133, 16] width 35 height 23
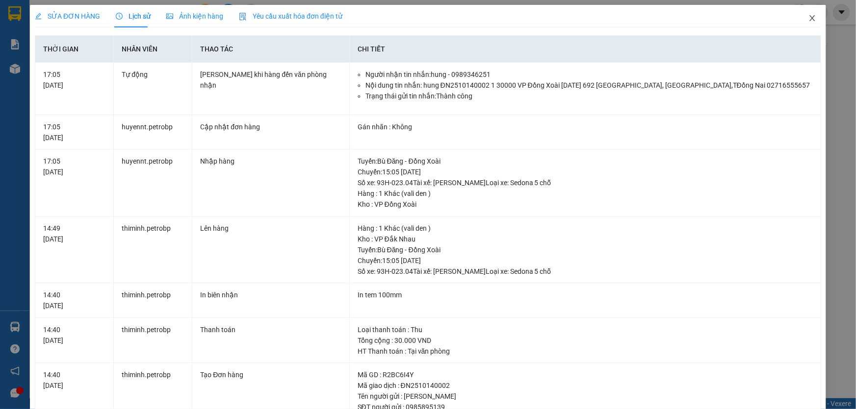
click at [809, 20] on icon "close" at bounding box center [811, 18] width 5 height 6
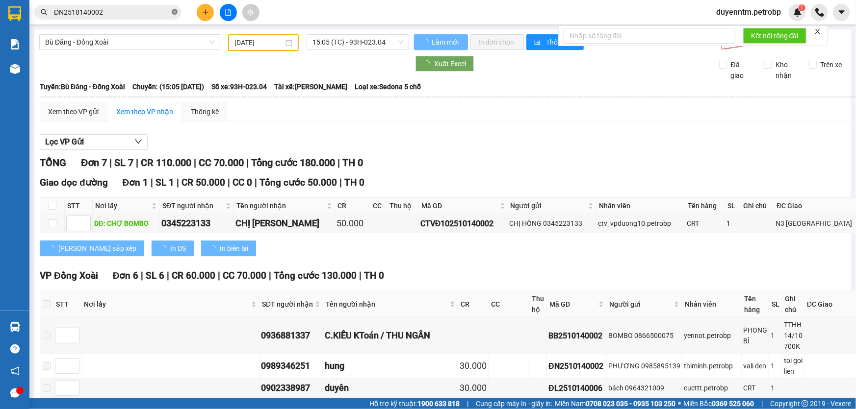
click at [173, 10] on icon "close-circle" at bounding box center [175, 12] width 6 height 6
click at [156, 12] on input "text" at bounding box center [112, 12] width 116 height 11
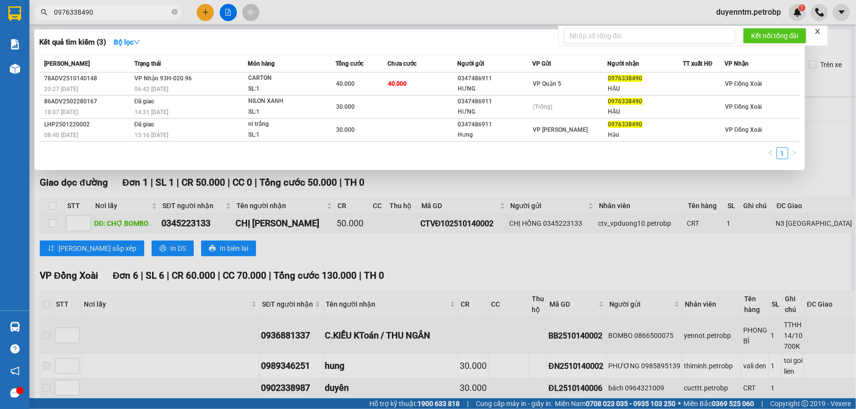
type input "0976338490"
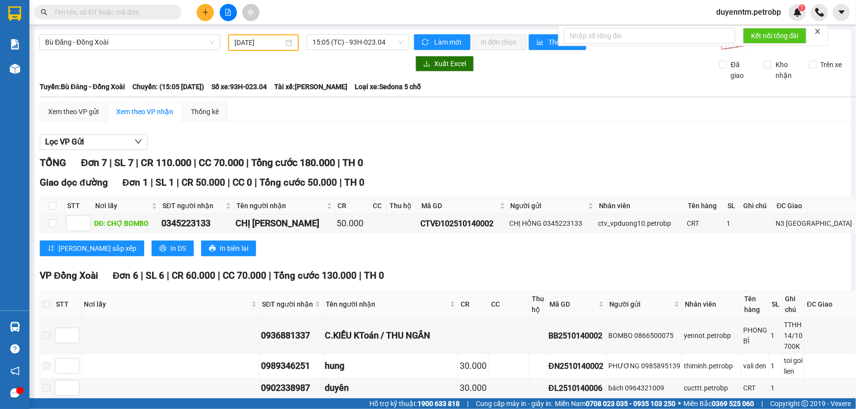
click at [154, 12] on input "text" at bounding box center [112, 12] width 116 height 11
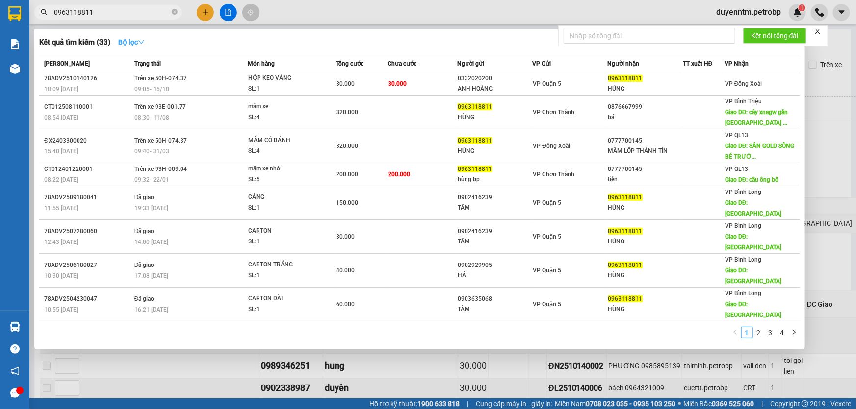
type input "0963118811"
click at [135, 38] on strong "Bộ lọc" at bounding box center [131, 42] width 26 height 8
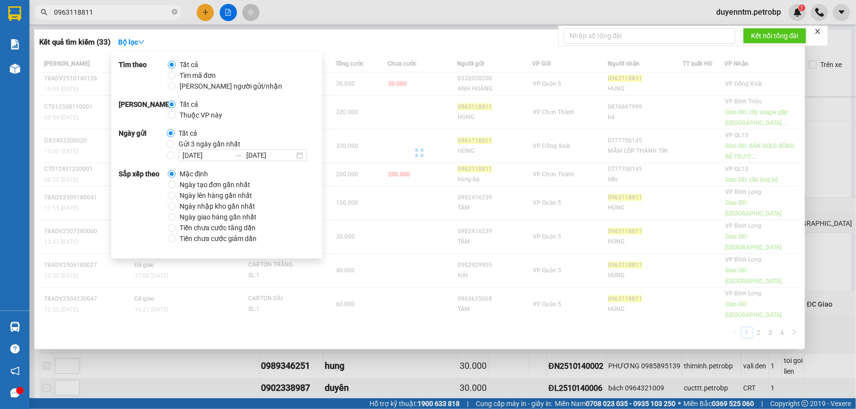
click at [208, 144] on span "Gửi 3 ngày gần nhất" at bounding box center [210, 144] width 70 height 11
click at [175, 144] on input "Gửi 3 ngày gần nhất" at bounding box center [171, 144] width 8 height 8
radio input "true"
radio input "false"
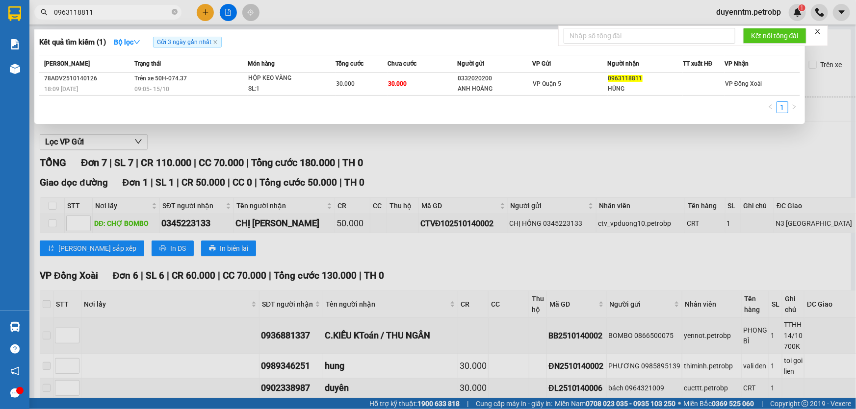
click at [338, 17] on div at bounding box center [428, 204] width 856 height 409
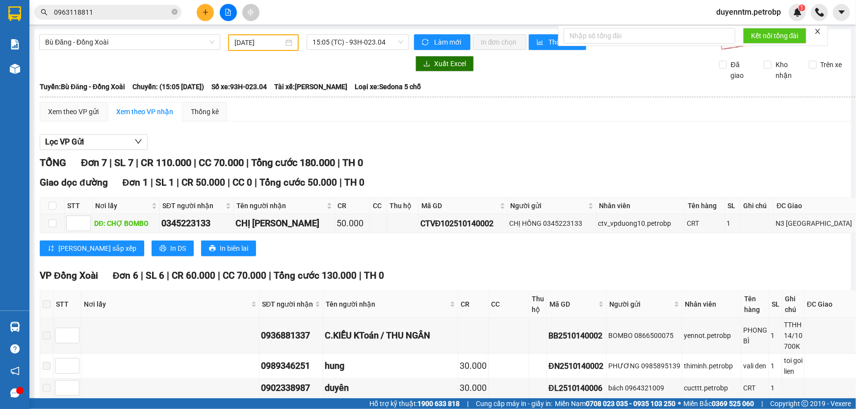
click at [116, 11] on input "0963118811" at bounding box center [112, 12] width 116 height 11
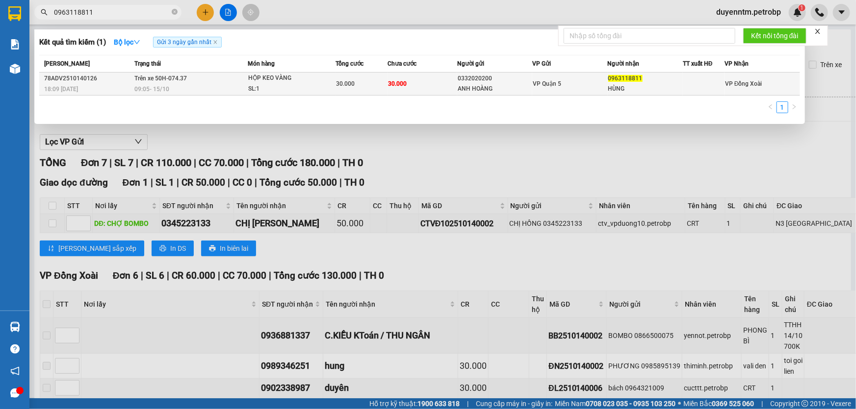
click at [181, 78] on span "Trên xe 50H-074.37" at bounding box center [160, 78] width 52 height 7
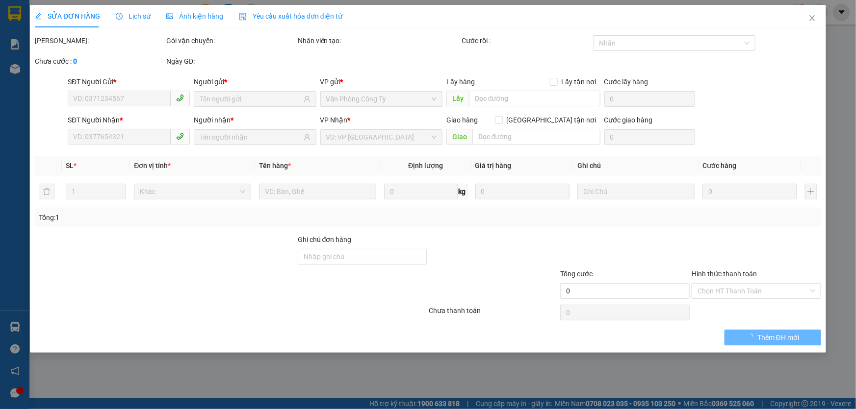
type input "0332020200"
type input "ANH HOÀNG"
type input "0963118811"
type input "HÙNG"
type input "30.000"
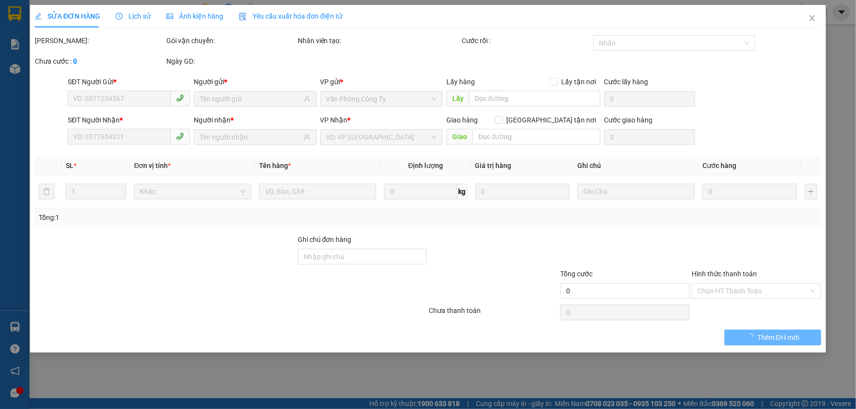
type input "30.000"
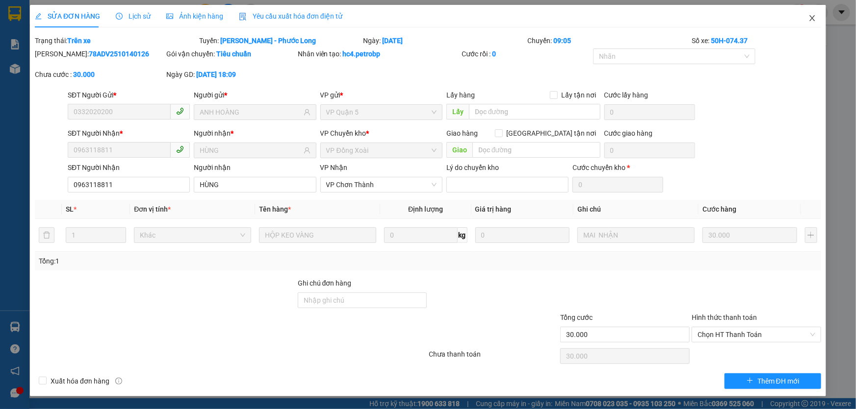
click at [808, 20] on icon "close" at bounding box center [812, 18] width 8 height 8
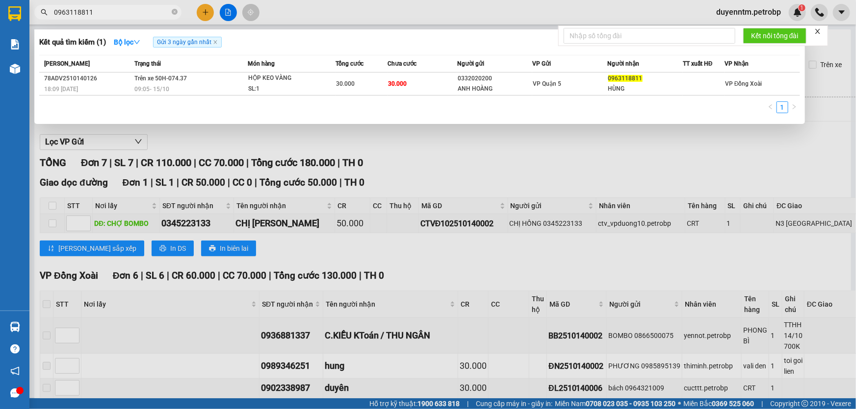
click at [114, 10] on input "0963118811" at bounding box center [112, 12] width 116 height 11
click at [306, 9] on div at bounding box center [428, 204] width 856 height 409
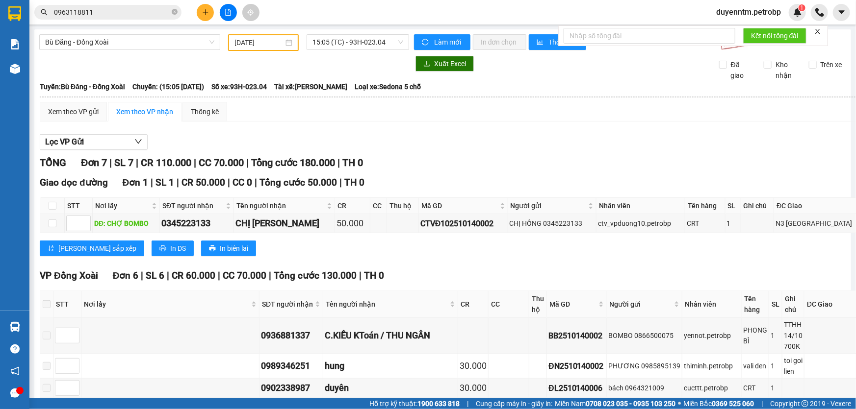
click at [117, 11] on input "0963118811" at bounding box center [112, 12] width 116 height 11
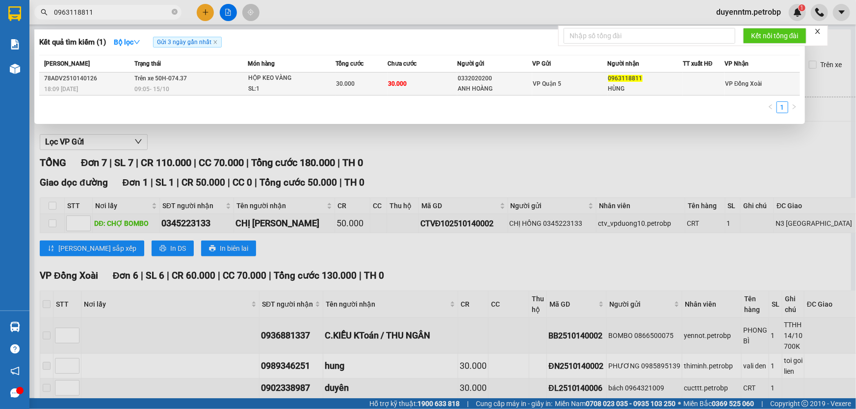
click at [265, 79] on div "HỘP KEO VÀNG" at bounding box center [285, 78] width 74 height 11
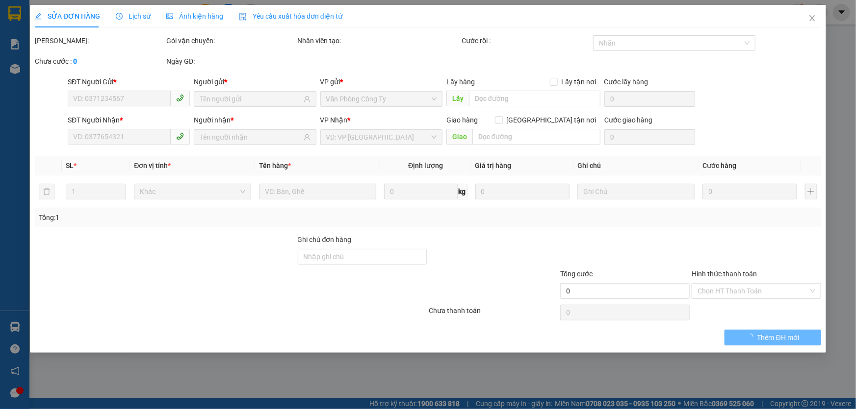
type input "0332020200"
type input "ANH HOÀNG"
type input "0963118811"
type input "HÙNG"
type input "30.000"
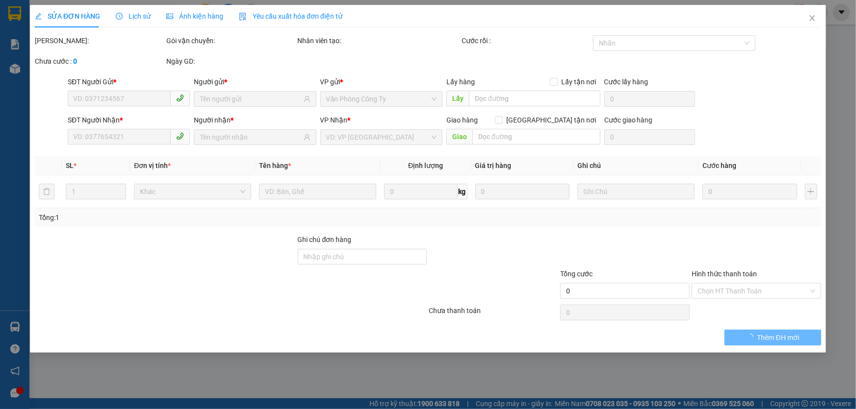
type input "30.000"
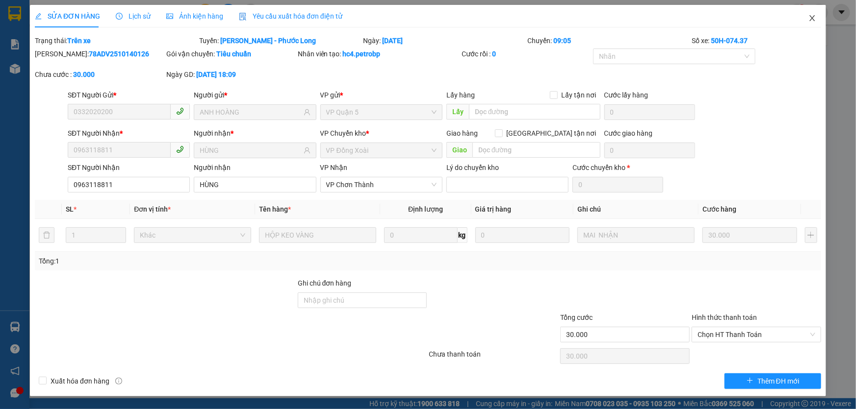
click at [807, 20] on span "Close" at bounding box center [811, 18] width 27 height 27
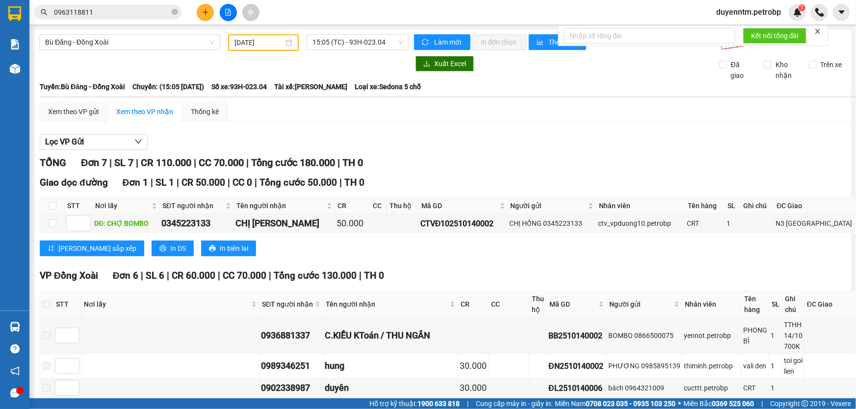
click at [127, 13] on input "0963118811" at bounding box center [112, 12] width 116 height 11
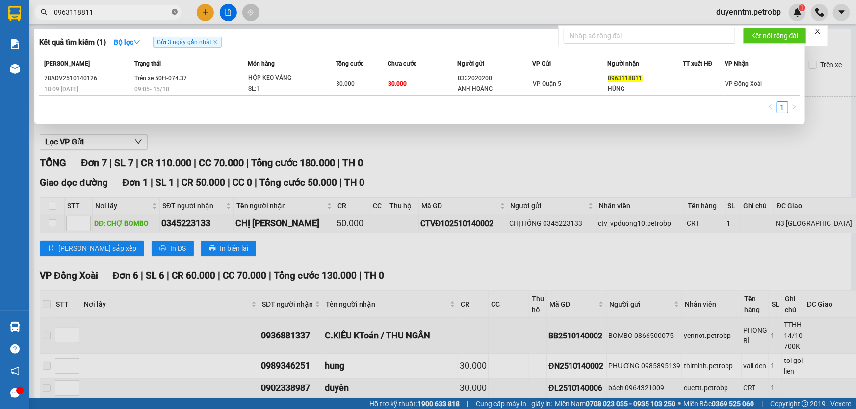
click at [176, 11] on icon "close-circle" at bounding box center [175, 12] width 6 height 6
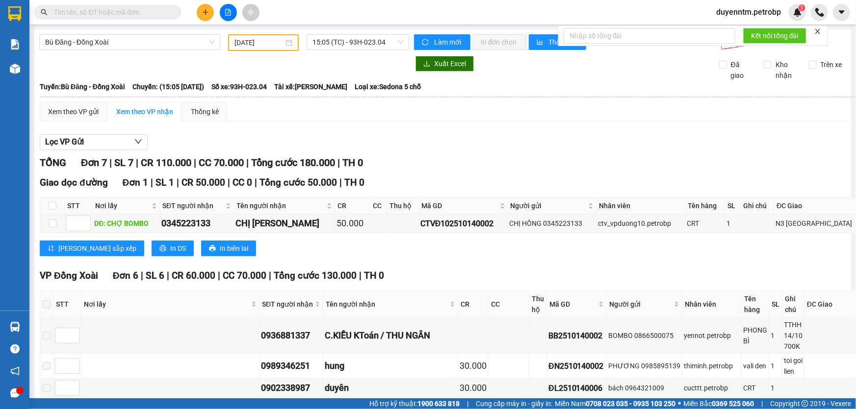
click at [141, 11] on input "text" at bounding box center [112, 12] width 116 height 11
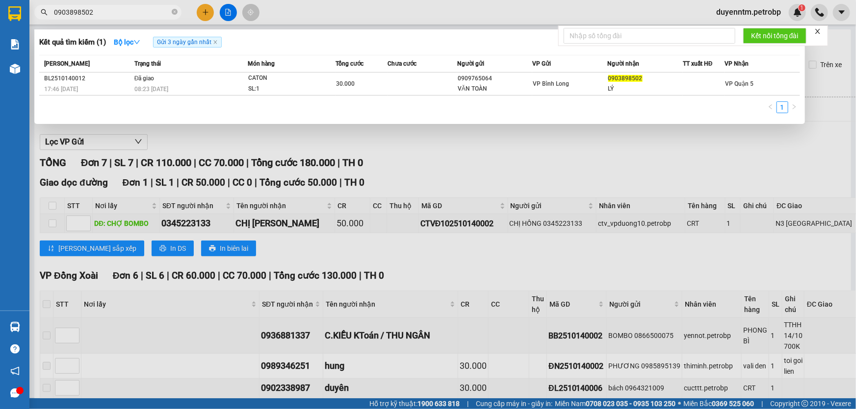
type input "0903898502"
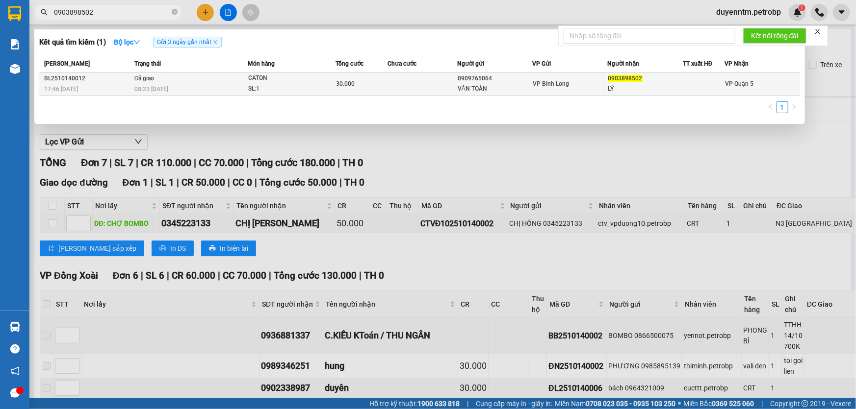
click at [148, 77] on span "Đã giao" at bounding box center [144, 78] width 20 height 7
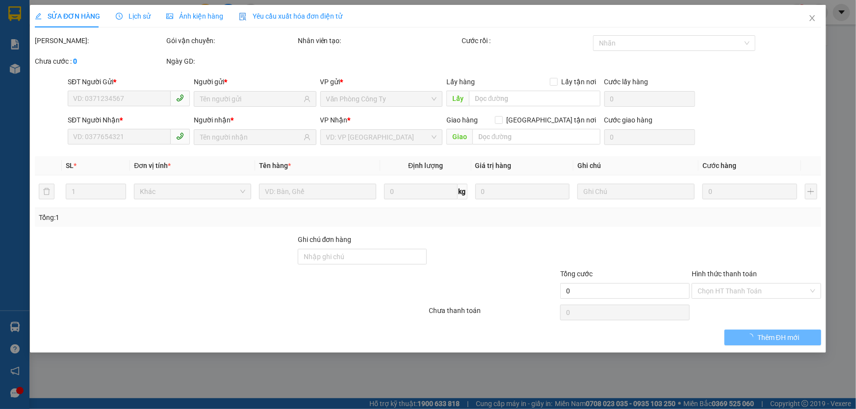
type input "0909765064"
type input "VĂN TOÀN"
type input "0903898502"
type input "LÝ"
type input "30.000"
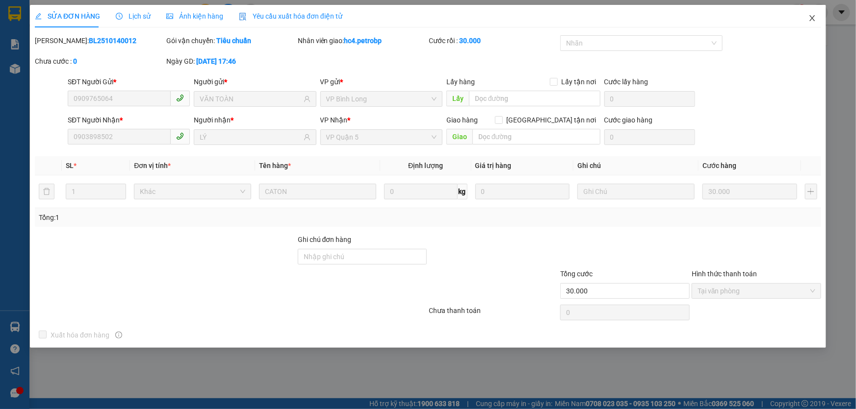
click at [812, 23] on span "Close" at bounding box center [811, 18] width 27 height 27
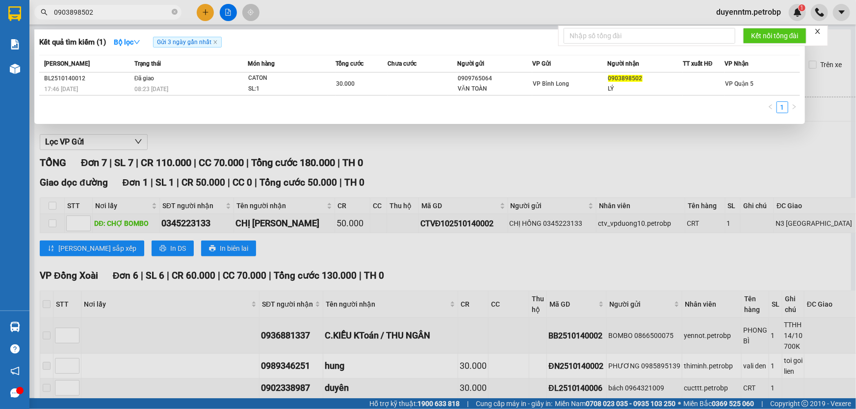
click at [116, 12] on input "0903898502" at bounding box center [112, 12] width 116 height 11
click at [217, 41] on icon "close" at bounding box center [214, 42] width 3 height 3
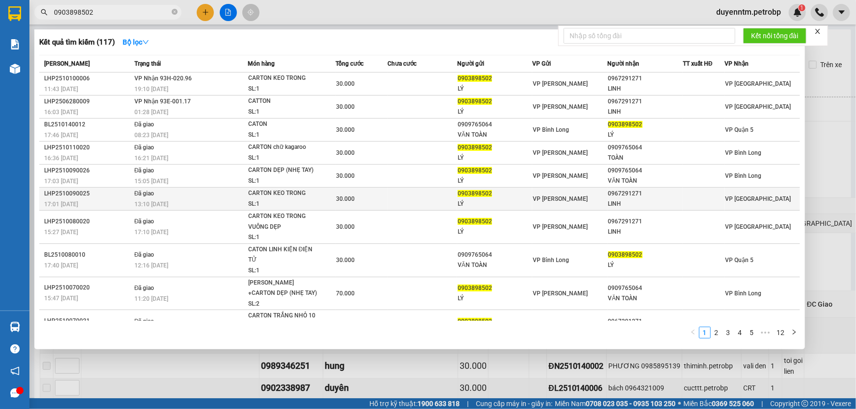
scroll to position [11, 0]
